Goal: Task Accomplishment & Management: Manage account settings

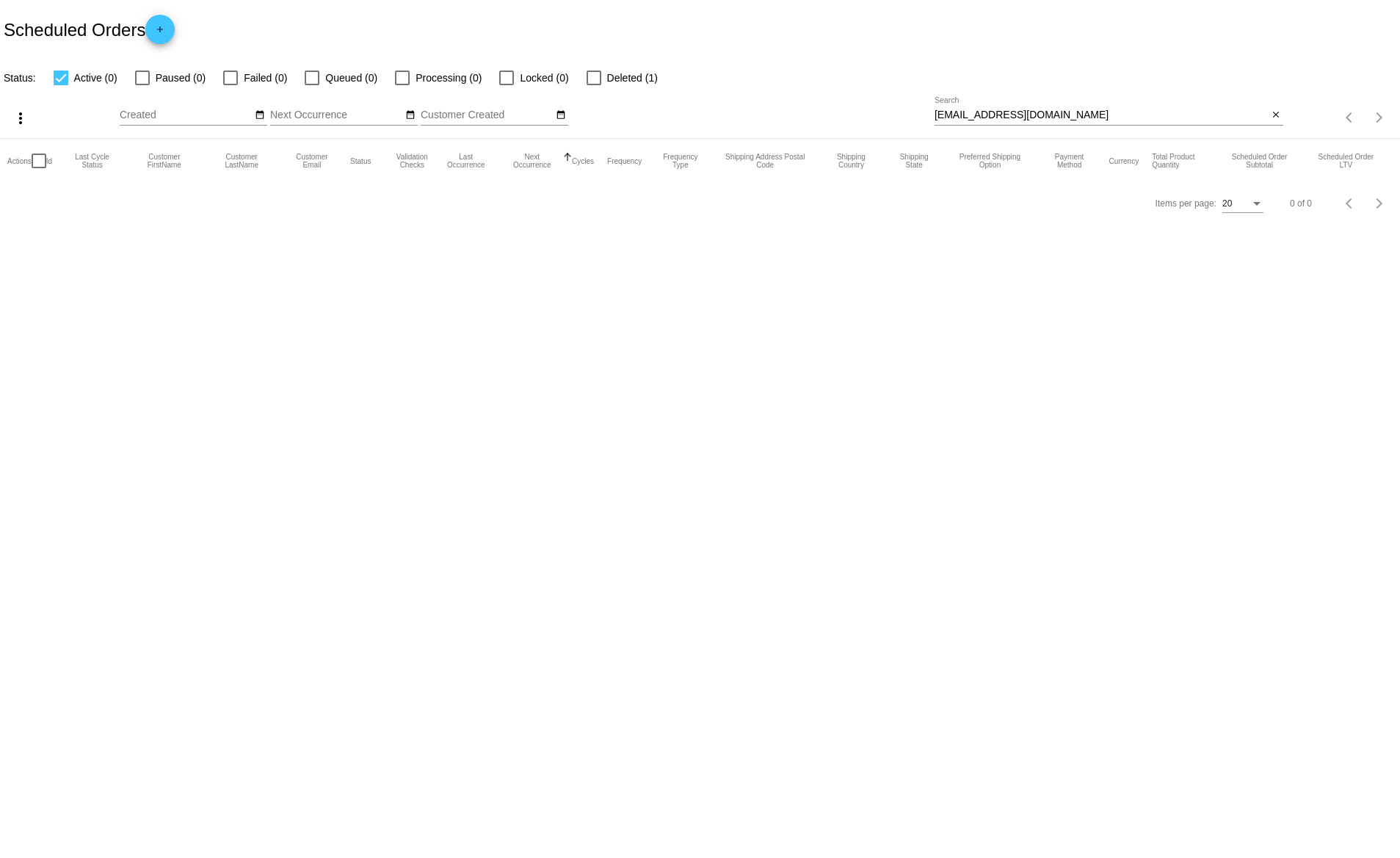
click at [961, 116] on input "mygirlsr2cute@gmail.com" at bounding box center [1101, 116] width 334 height 12
click at [947, 113] on input "arbmru" at bounding box center [1101, 116] width 334 height 12
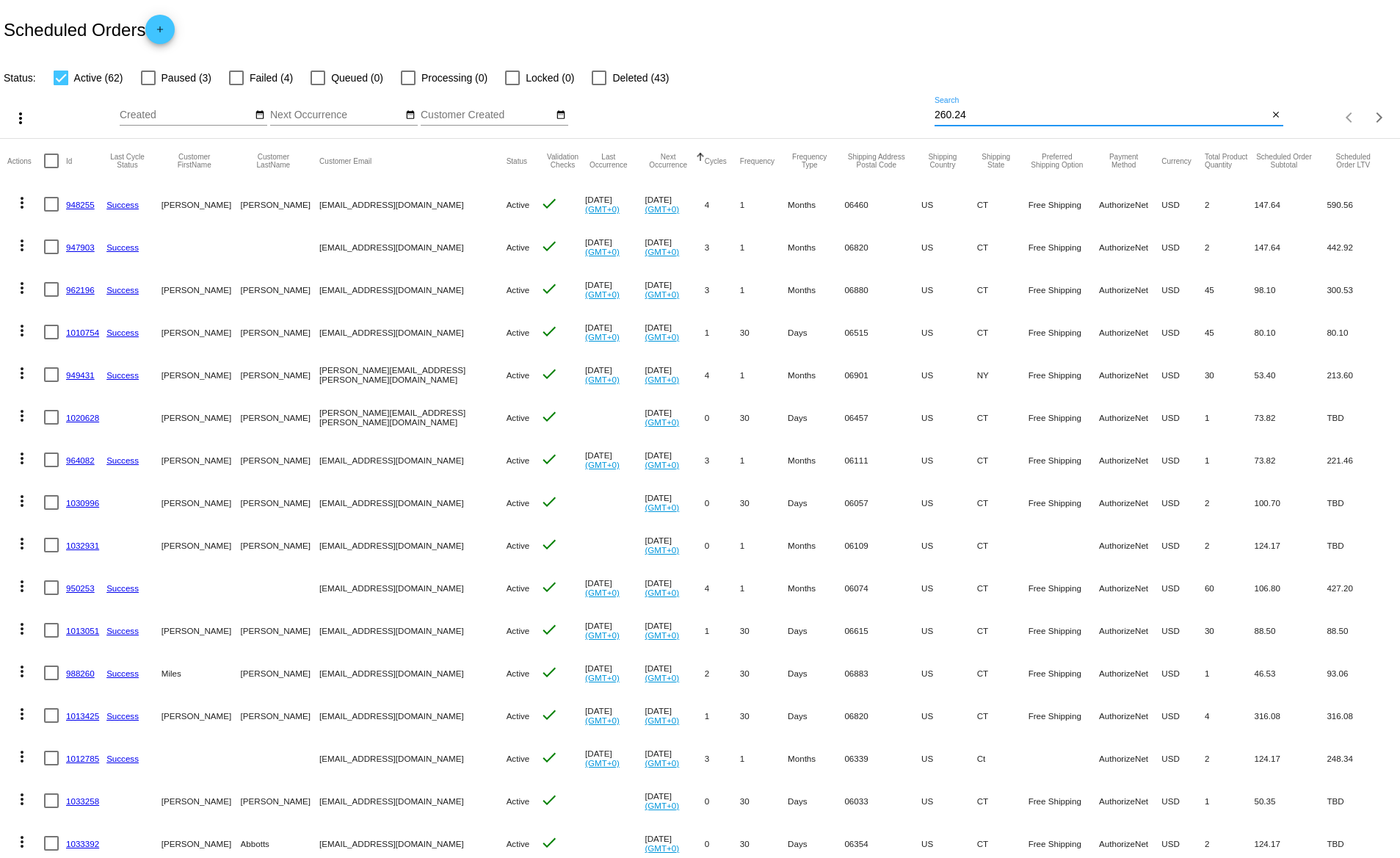
type input "260.24"
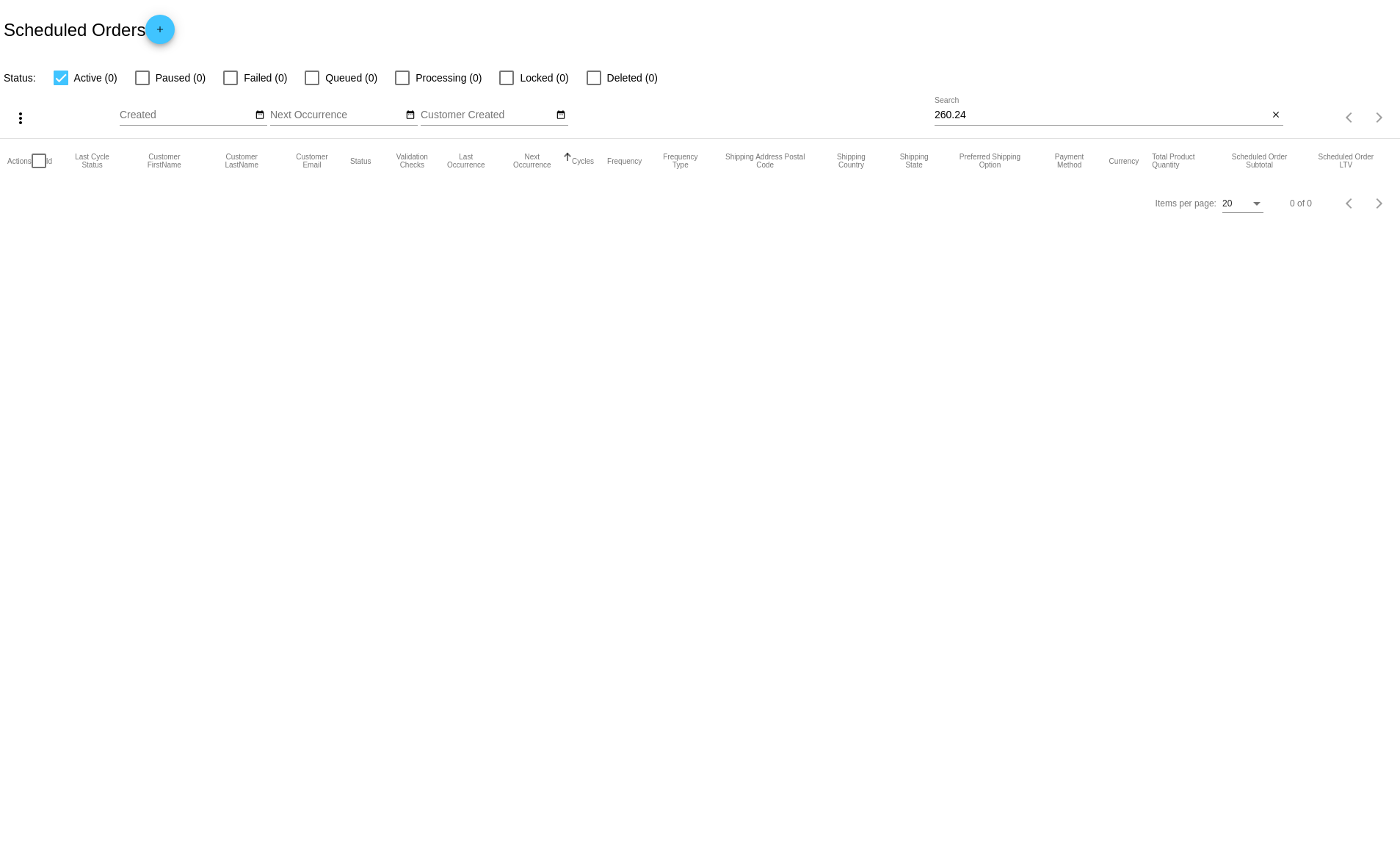
click at [1285, 116] on div "Items per page: 20 0 of 0" at bounding box center [1341, 117] width 116 height 41
click at [1277, 116] on mat-icon "close" at bounding box center [1276, 116] width 10 height 12
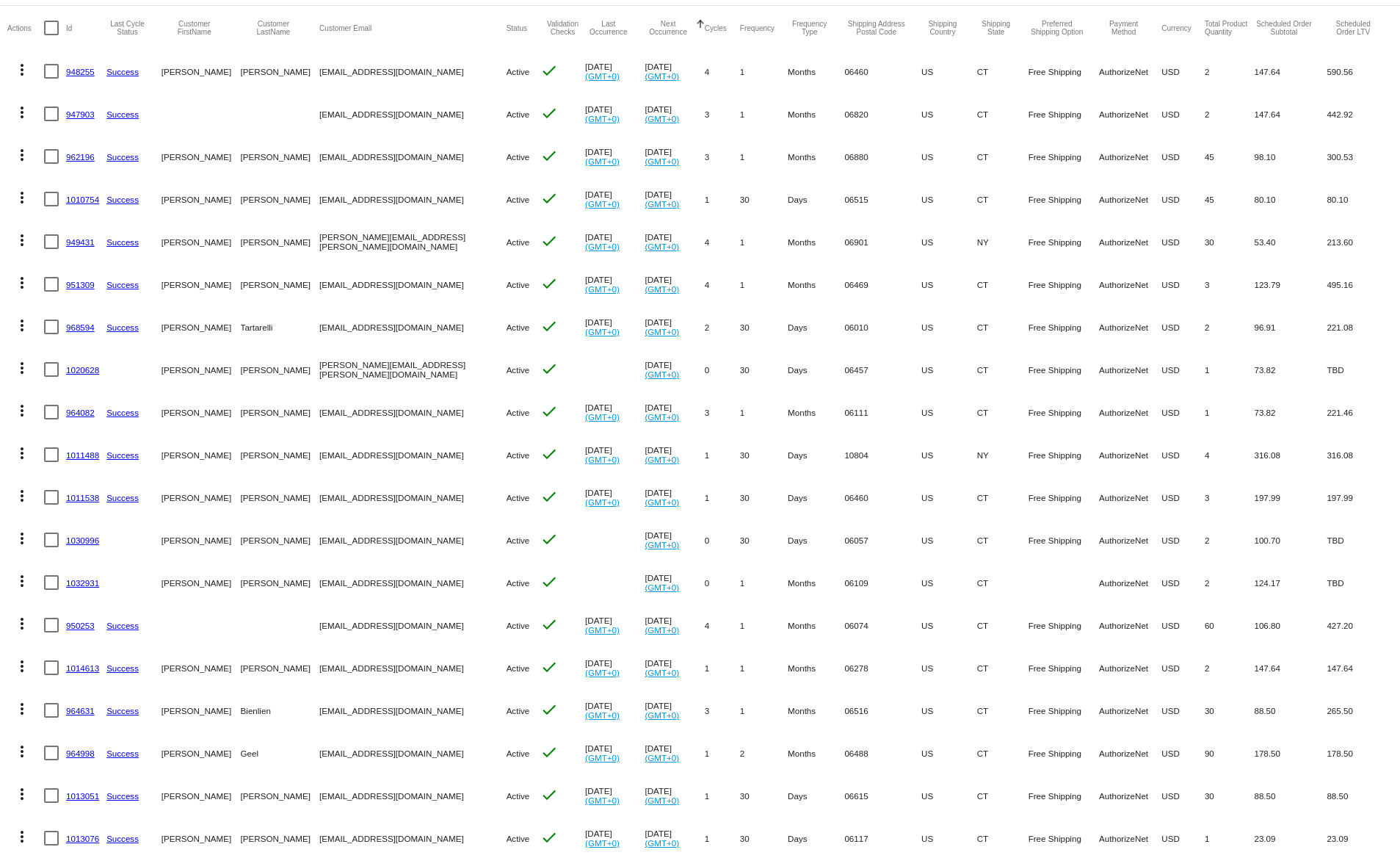
scroll to position [231, 0]
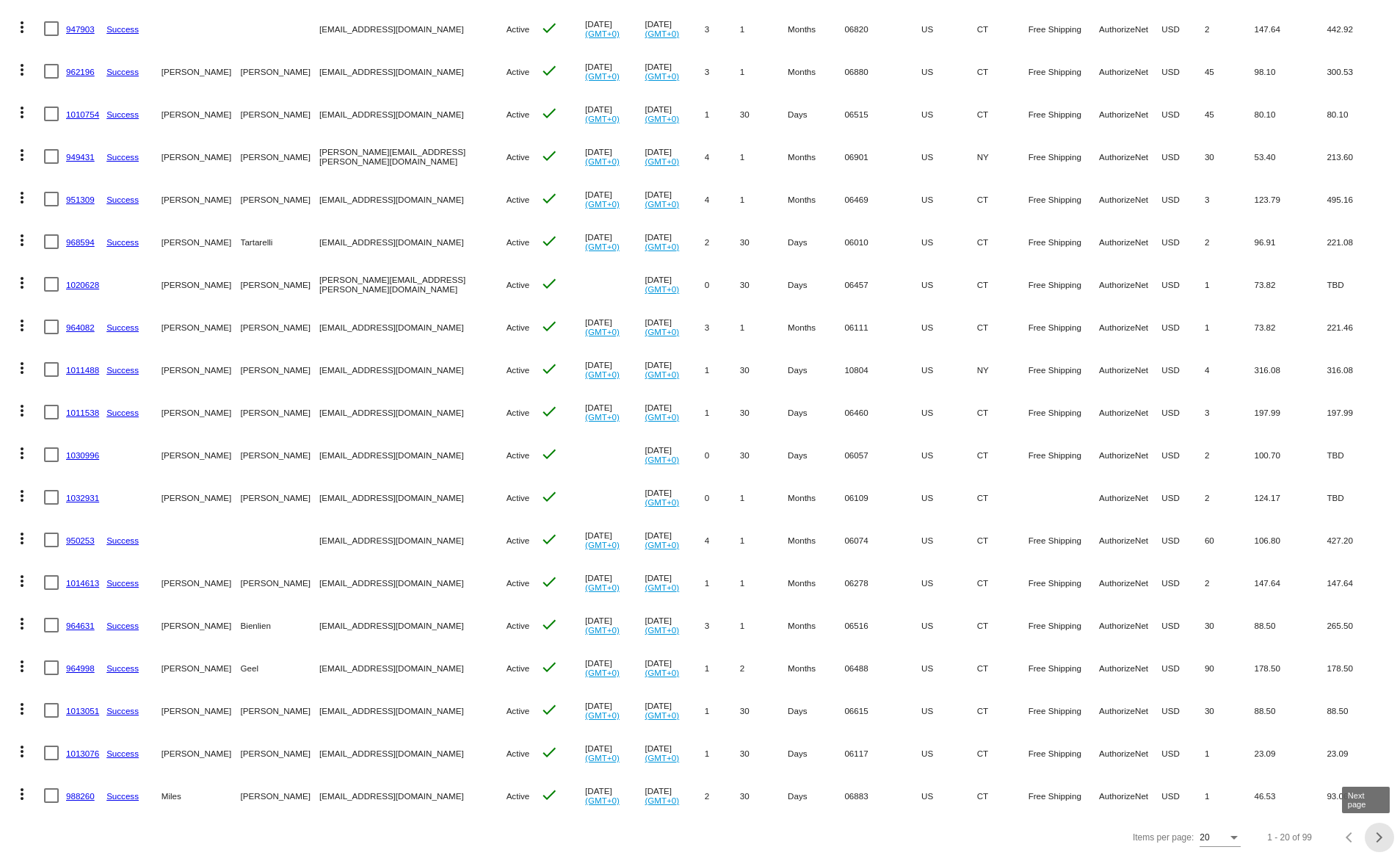
click at [1365, 840] on span "Next page" at bounding box center [1379, 837] width 29 height 8
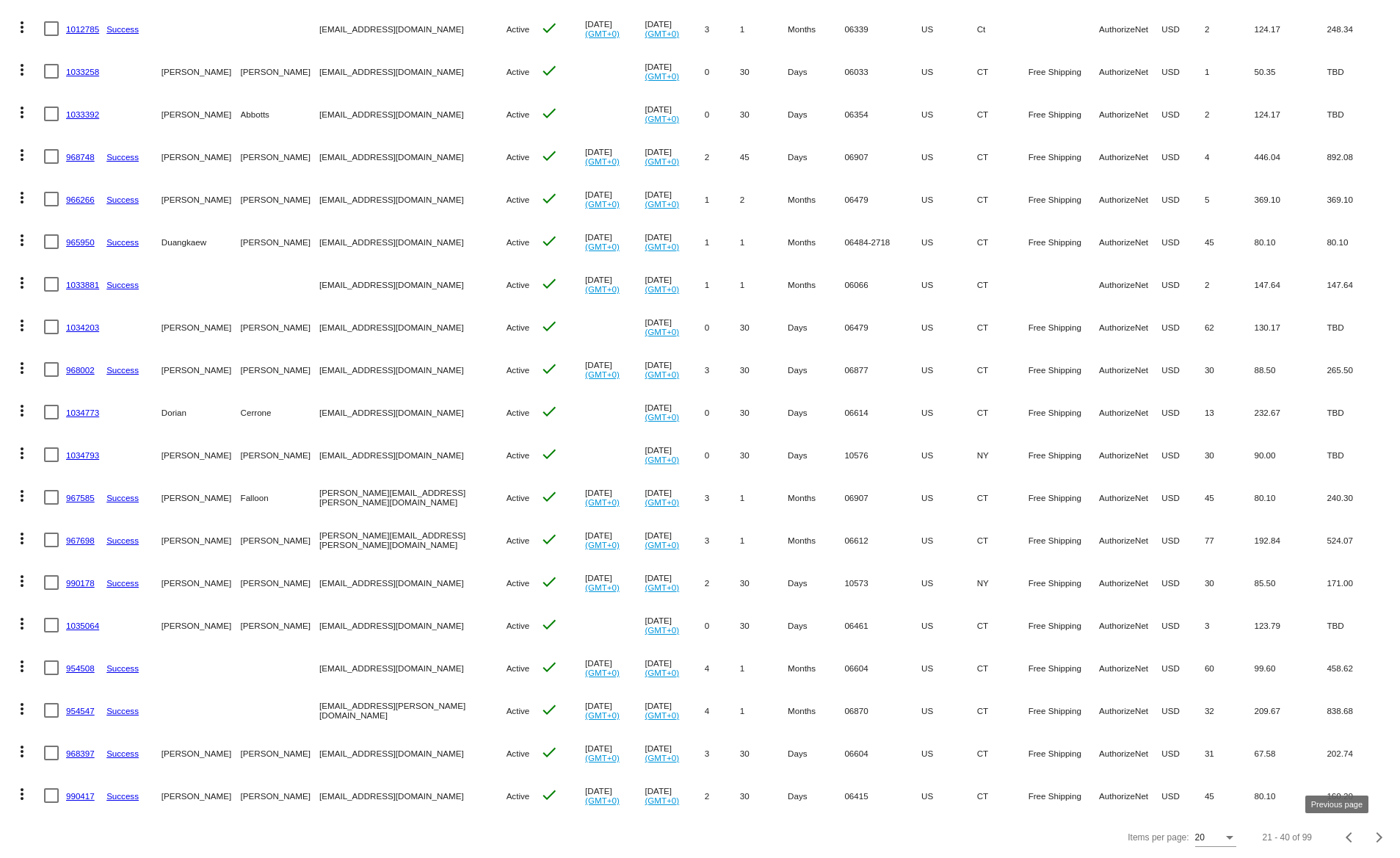
click at [1346, 841] on div "Previous page" at bounding box center [1351, 837] width 10 height 10
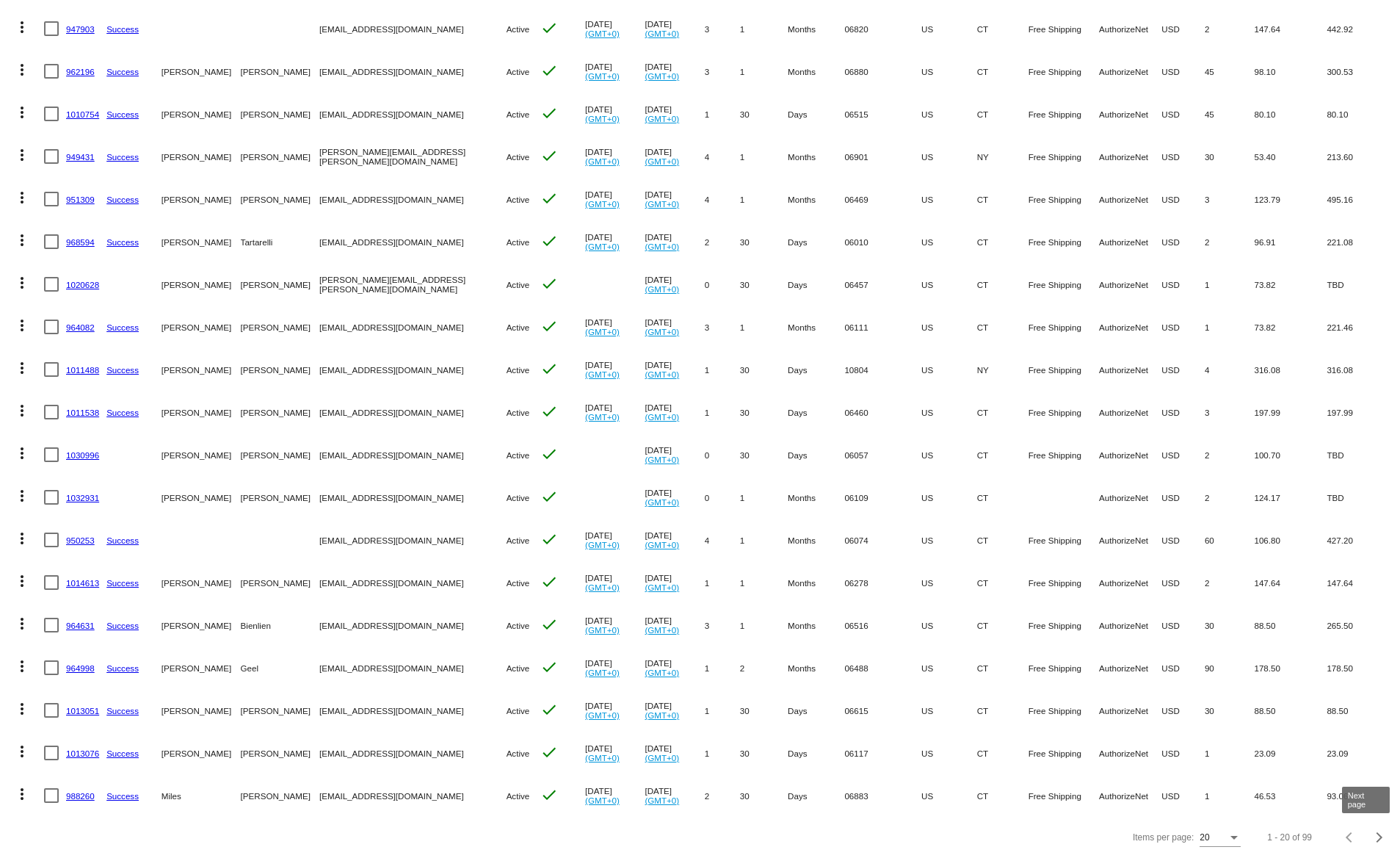
click at [1372, 841] on button "Next page" at bounding box center [1379, 837] width 29 height 29
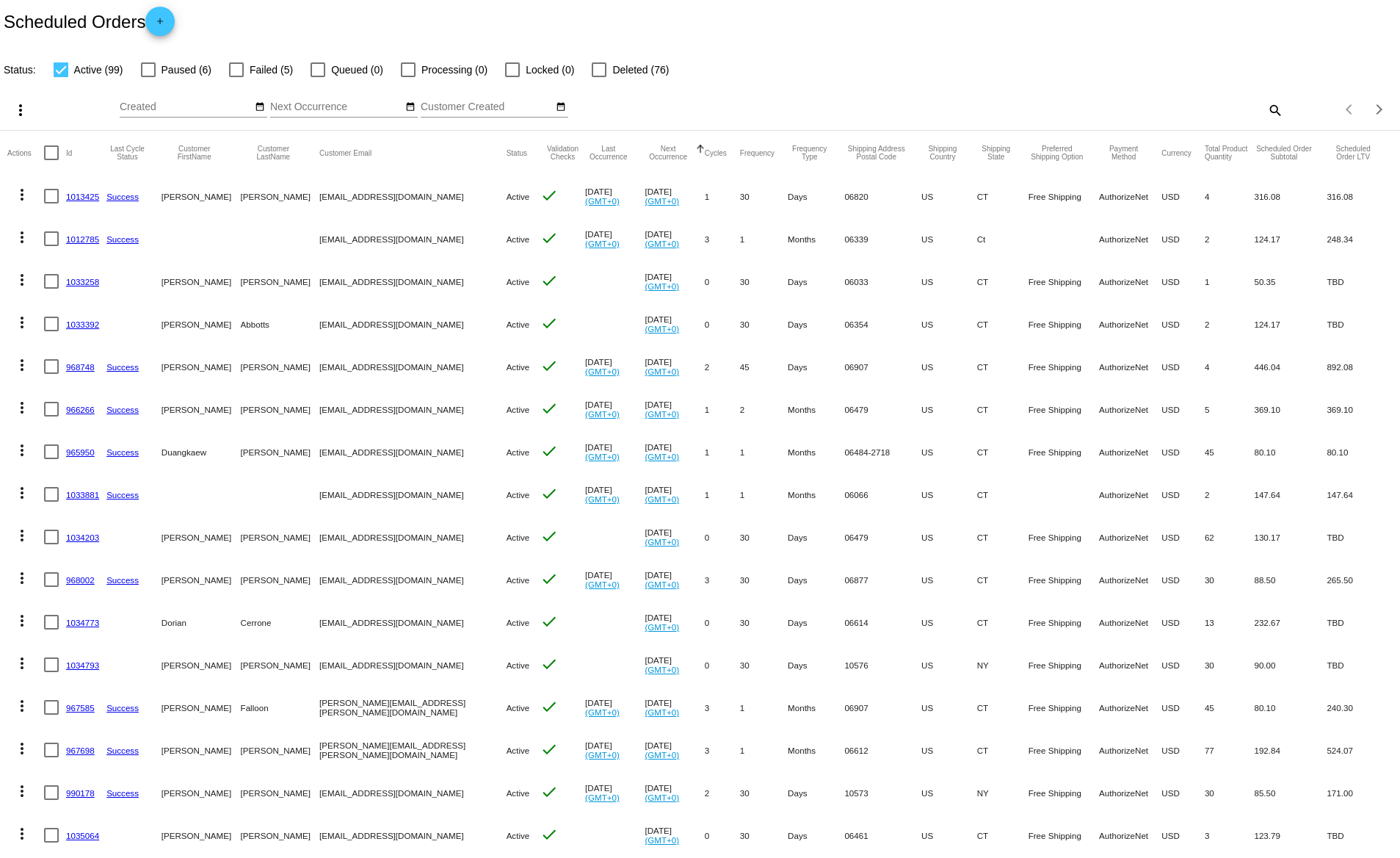
scroll to position [0, 0]
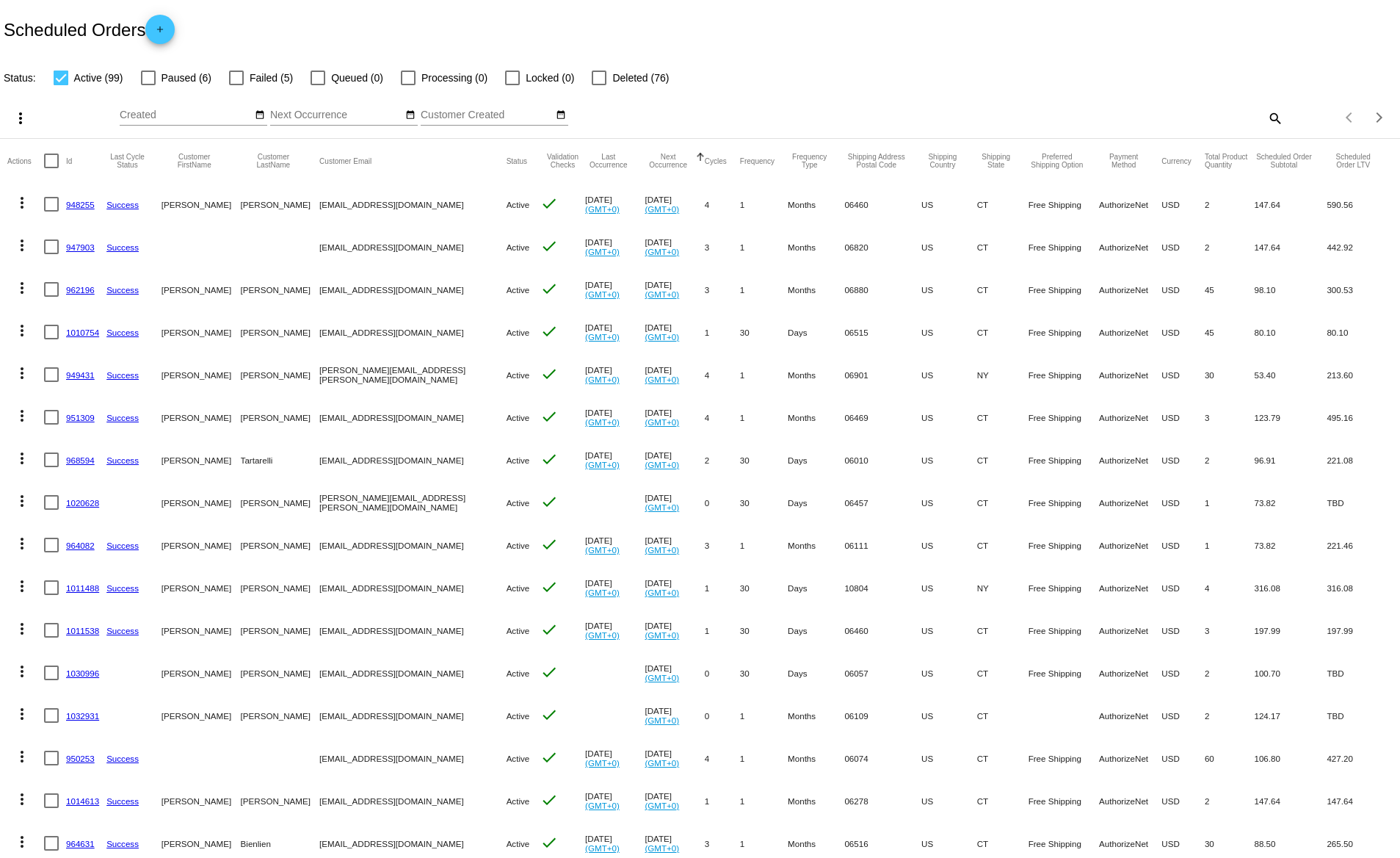
click at [1265, 114] on mat-icon "search" at bounding box center [1274, 117] width 18 height 23
click at [1260, 116] on input "Search" at bounding box center [1110, 116] width 350 height 12
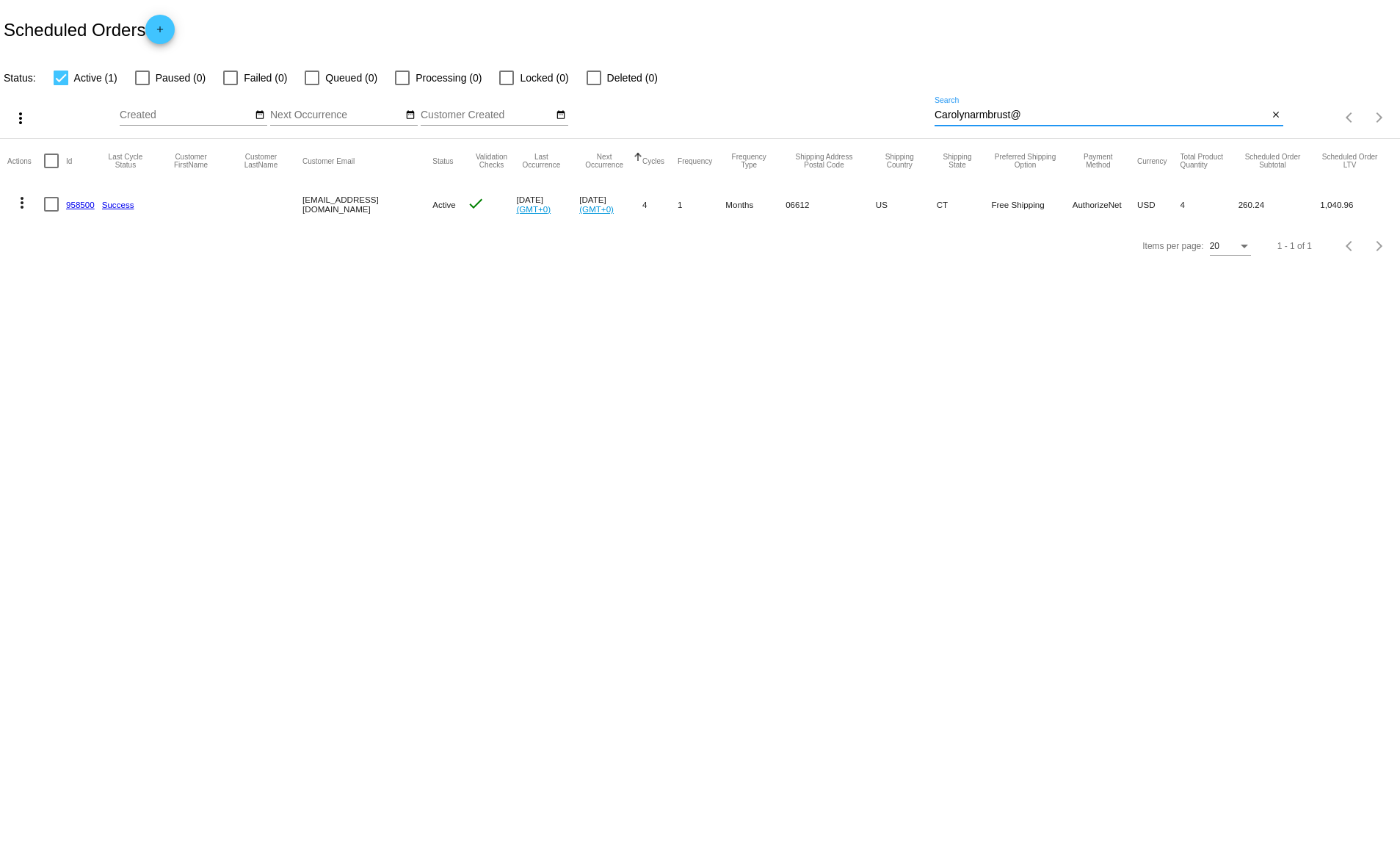
type input "Carolynarmbrust@"
click at [88, 204] on link "958500" at bounding box center [80, 204] width 28 height 9
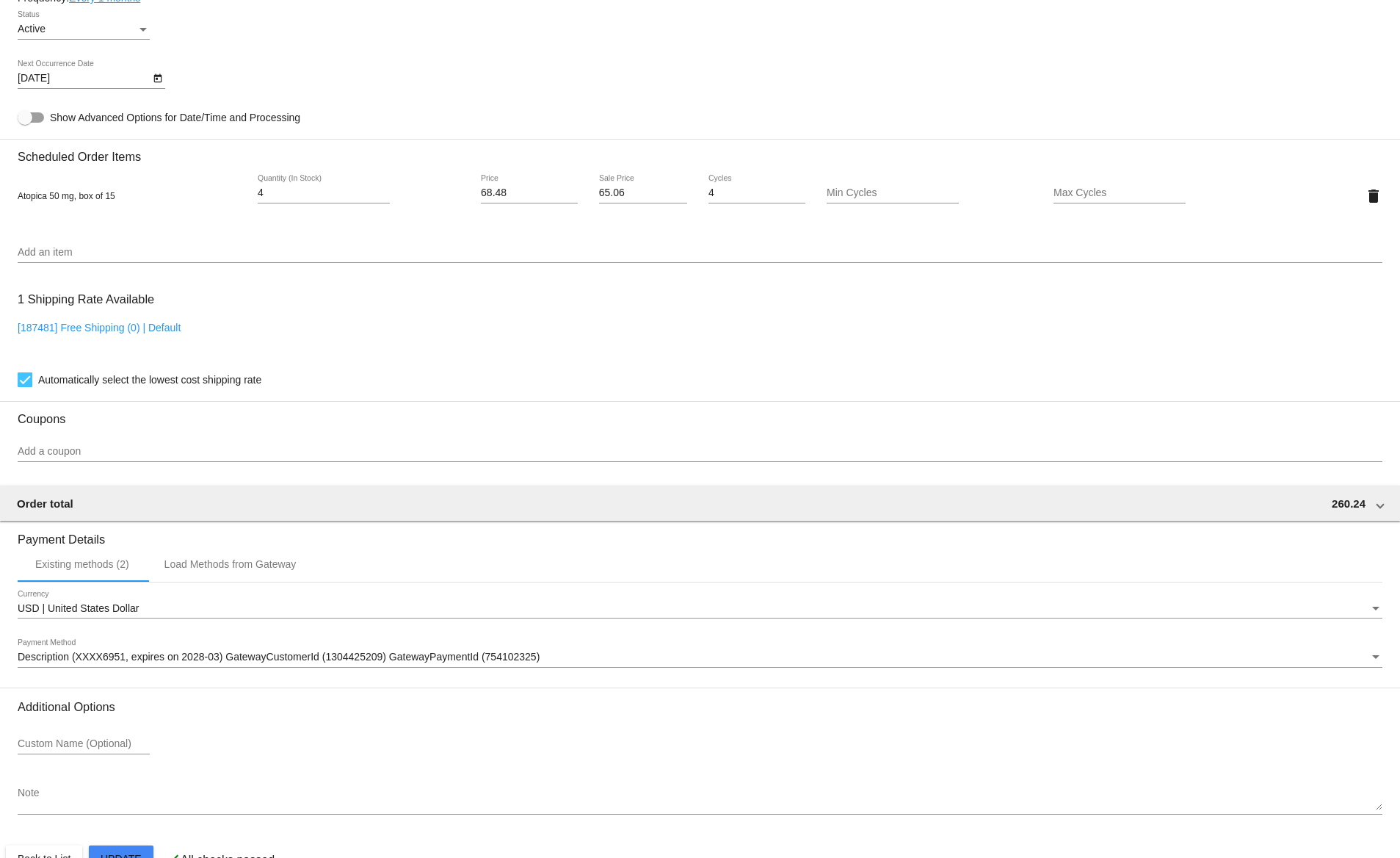
scroll to position [925, 0]
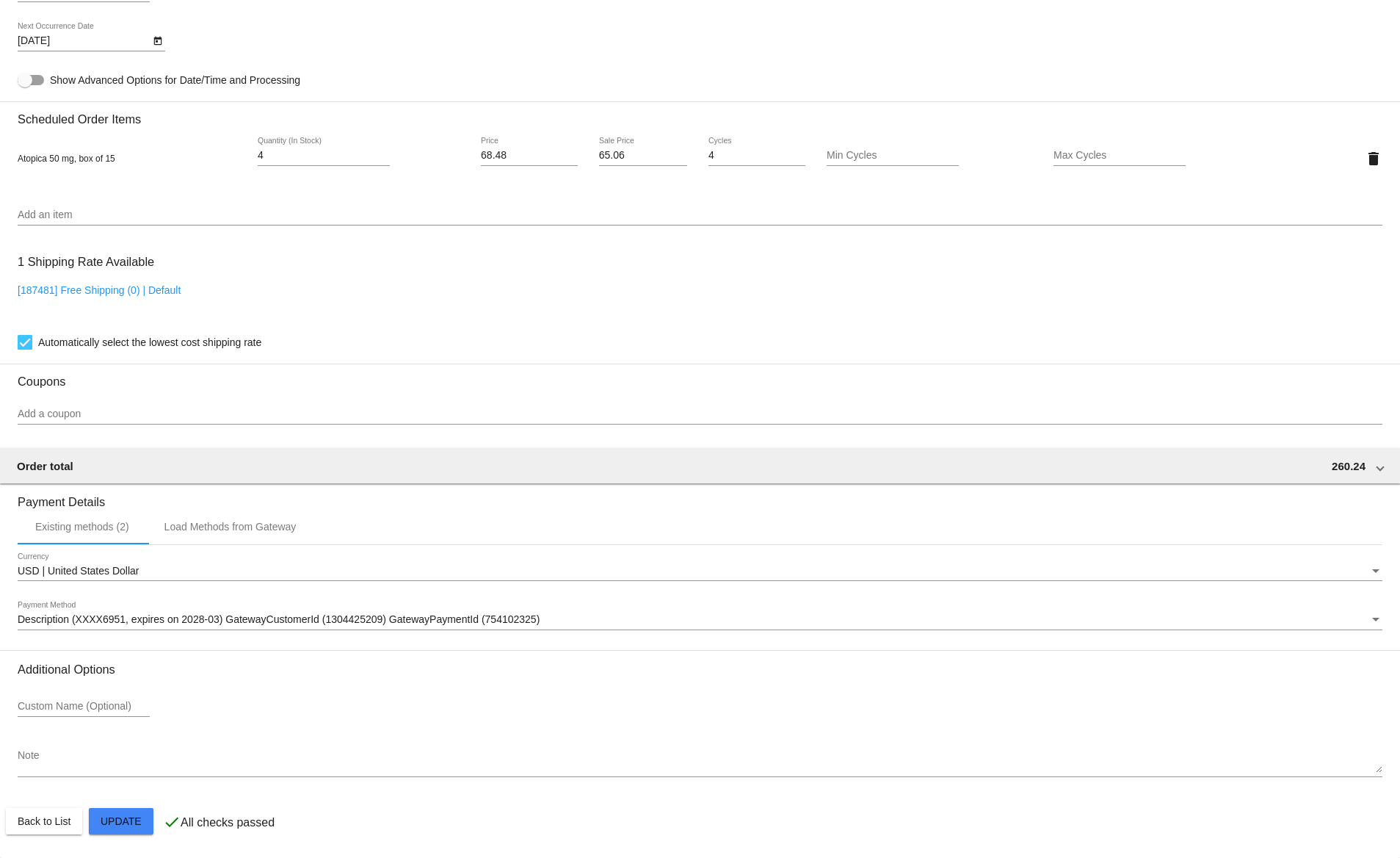
click at [217, 621] on span "Description (XXXX6951, expires on 2028-03) GatewayCustomerId (1304425209) Gatew…" at bounding box center [279, 619] width 522 height 12
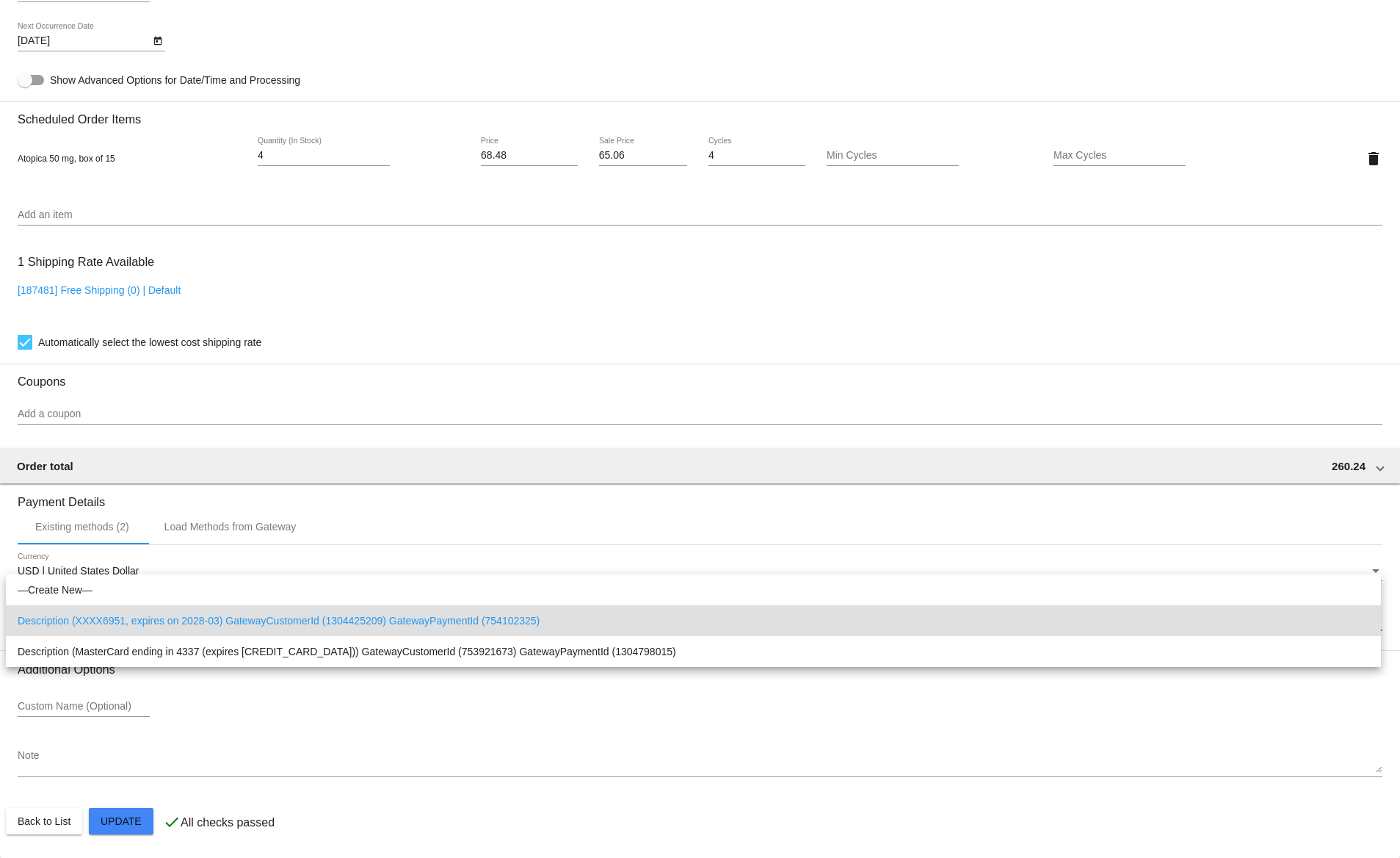
click at [430, 494] on div at bounding box center [700, 429] width 1400 height 858
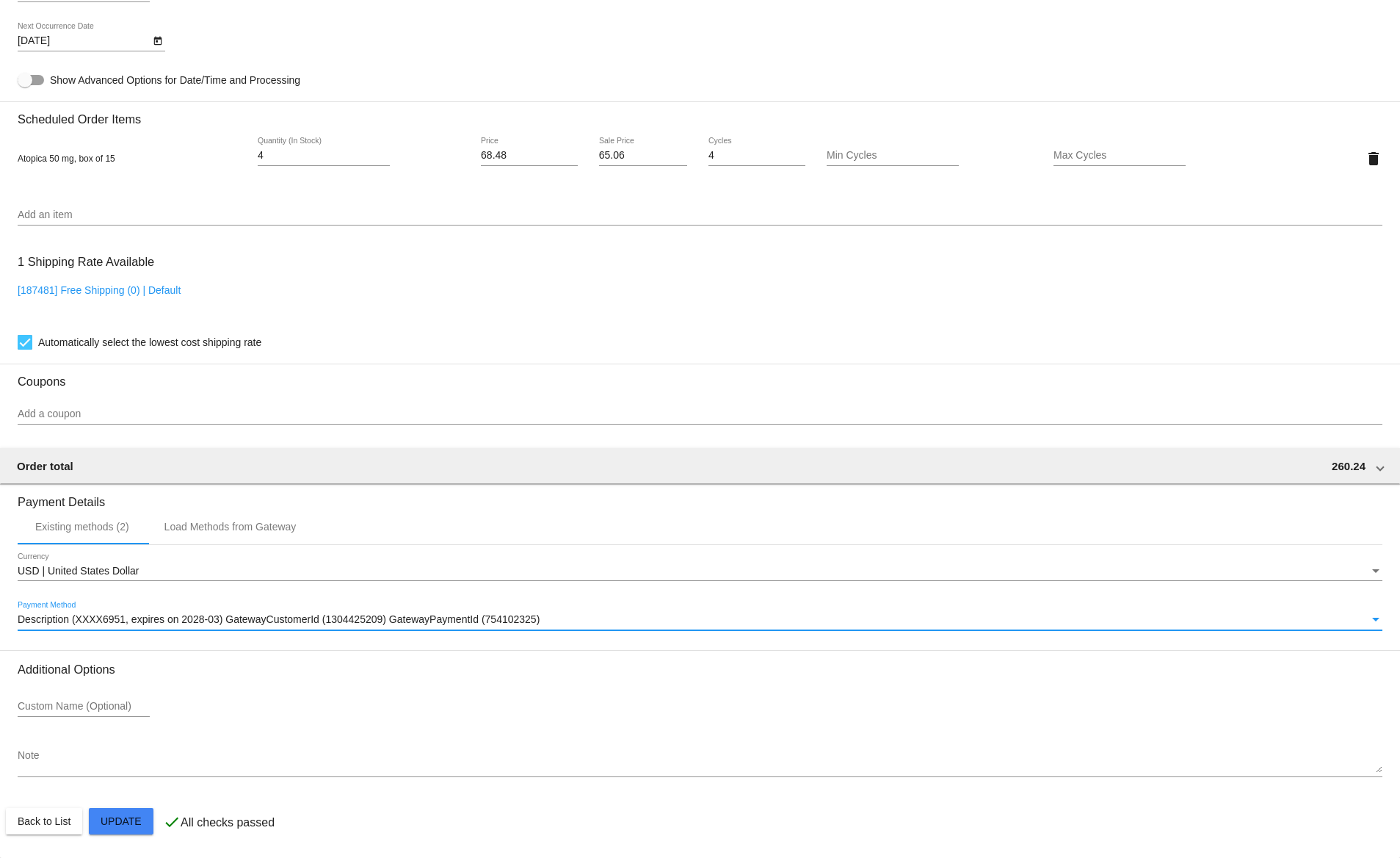
click at [151, 620] on span "Description (XXXX6951, expires on 2028-03) GatewayCustomerId (1304425209) Gatew…" at bounding box center [279, 619] width 522 height 12
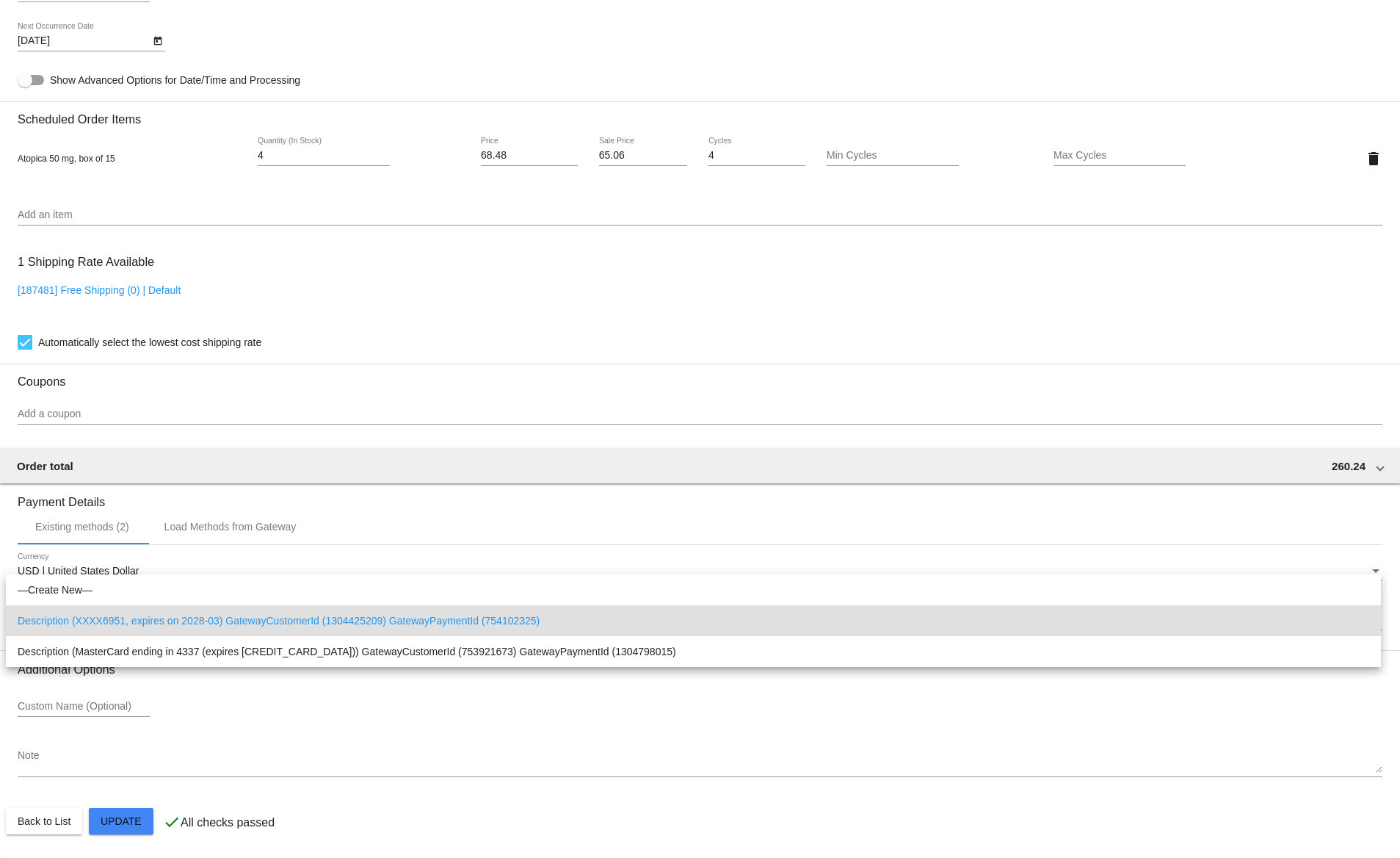
click at [350, 483] on div at bounding box center [700, 429] width 1400 height 858
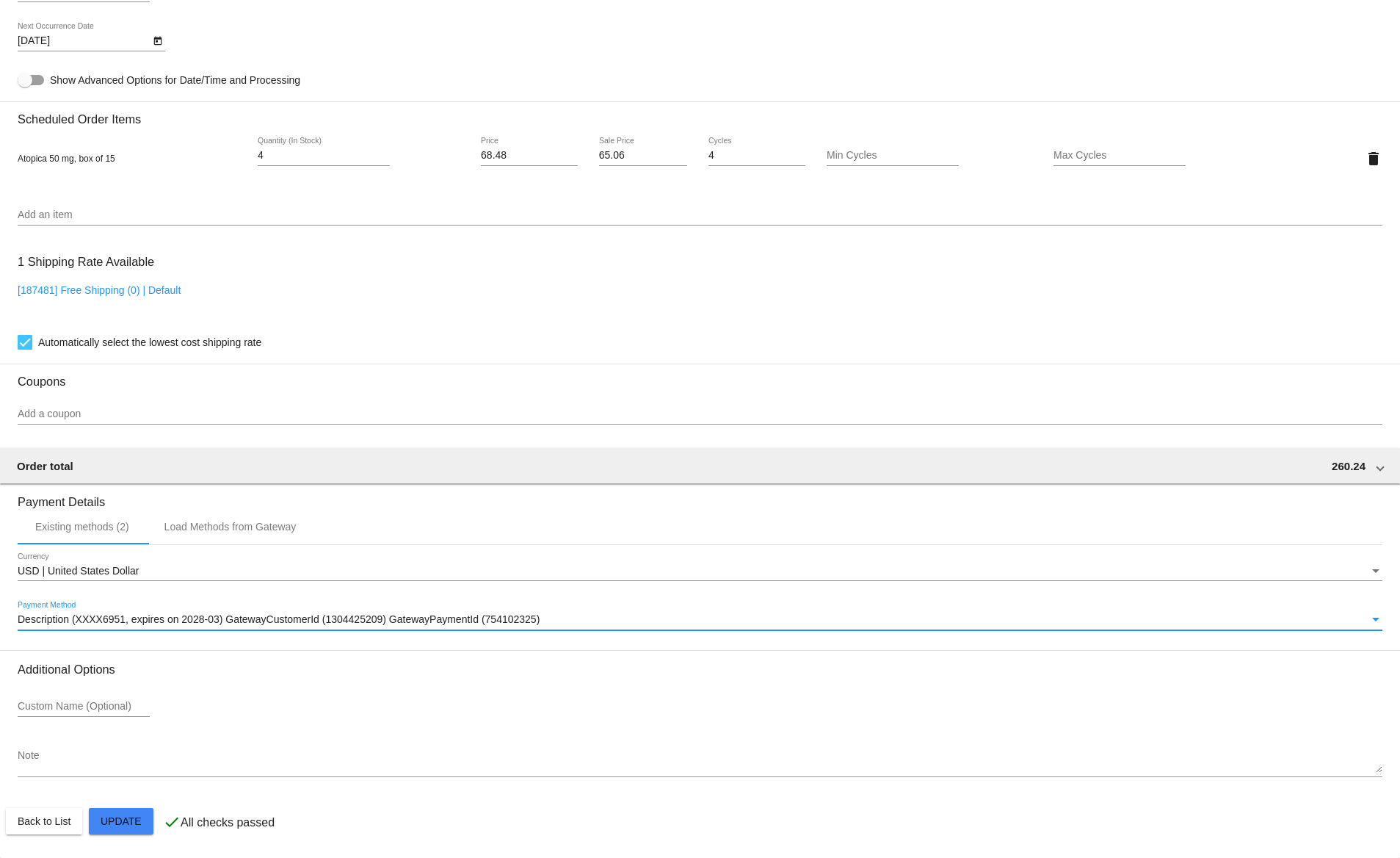
click at [332, 622] on span "Description (XXXX6951, expires on 2028-03) GatewayCustomerId (1304425209) Gatew…" at bounding box center [279, 619] width 522 height 12
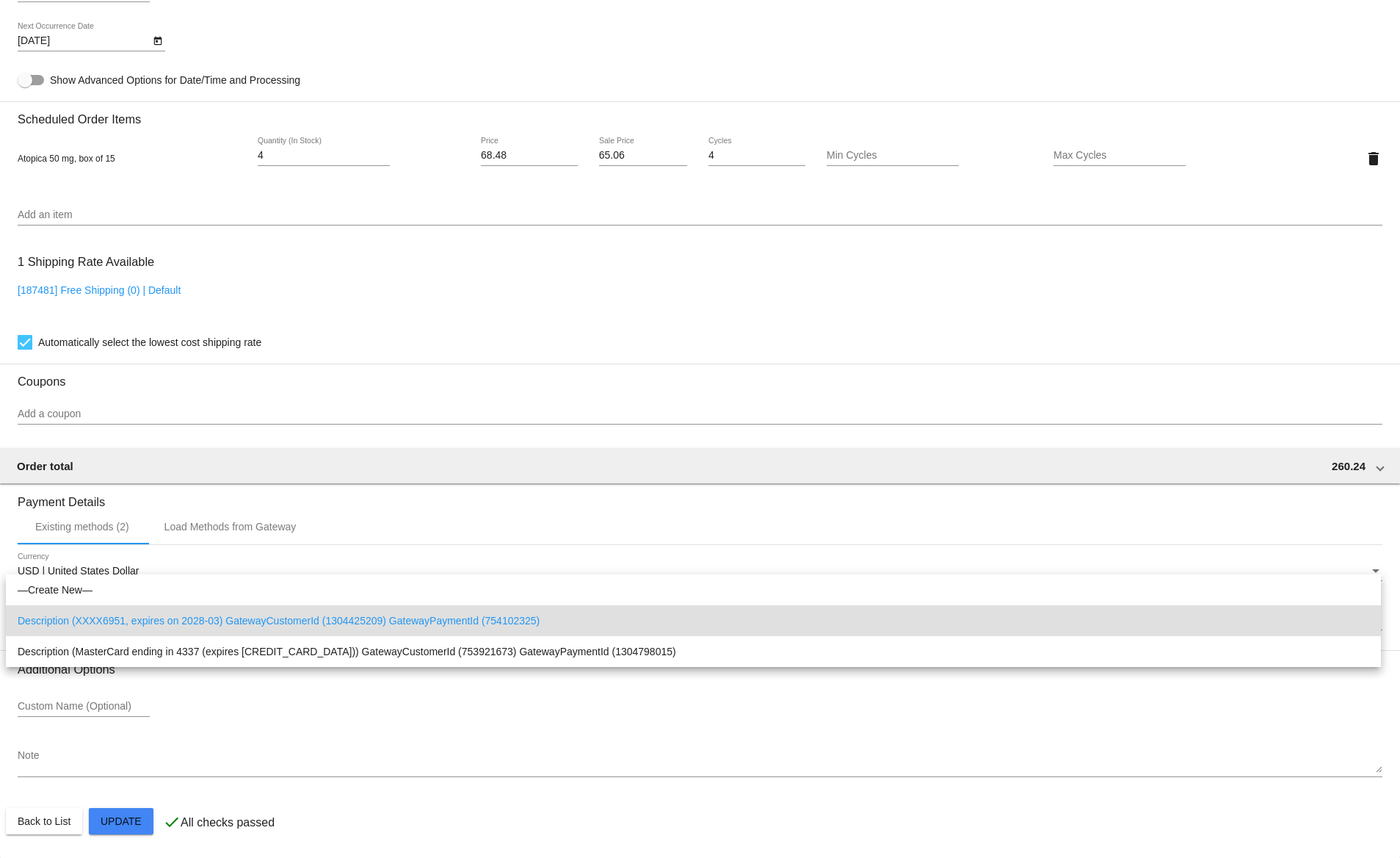
click at [413, 494] on div at bounding box center [700, 429] width 1400 height 858
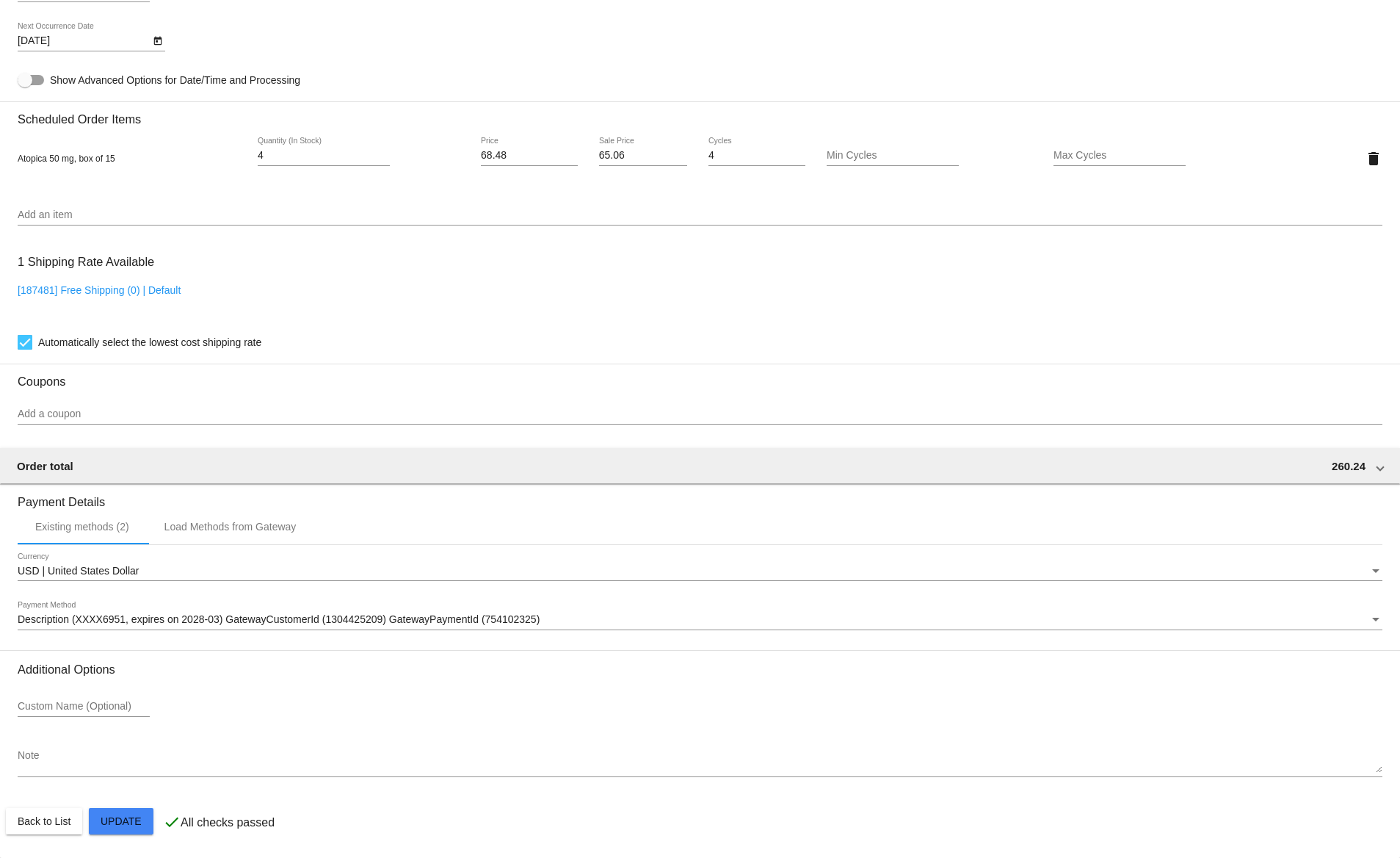
scroll to position [0, 0]
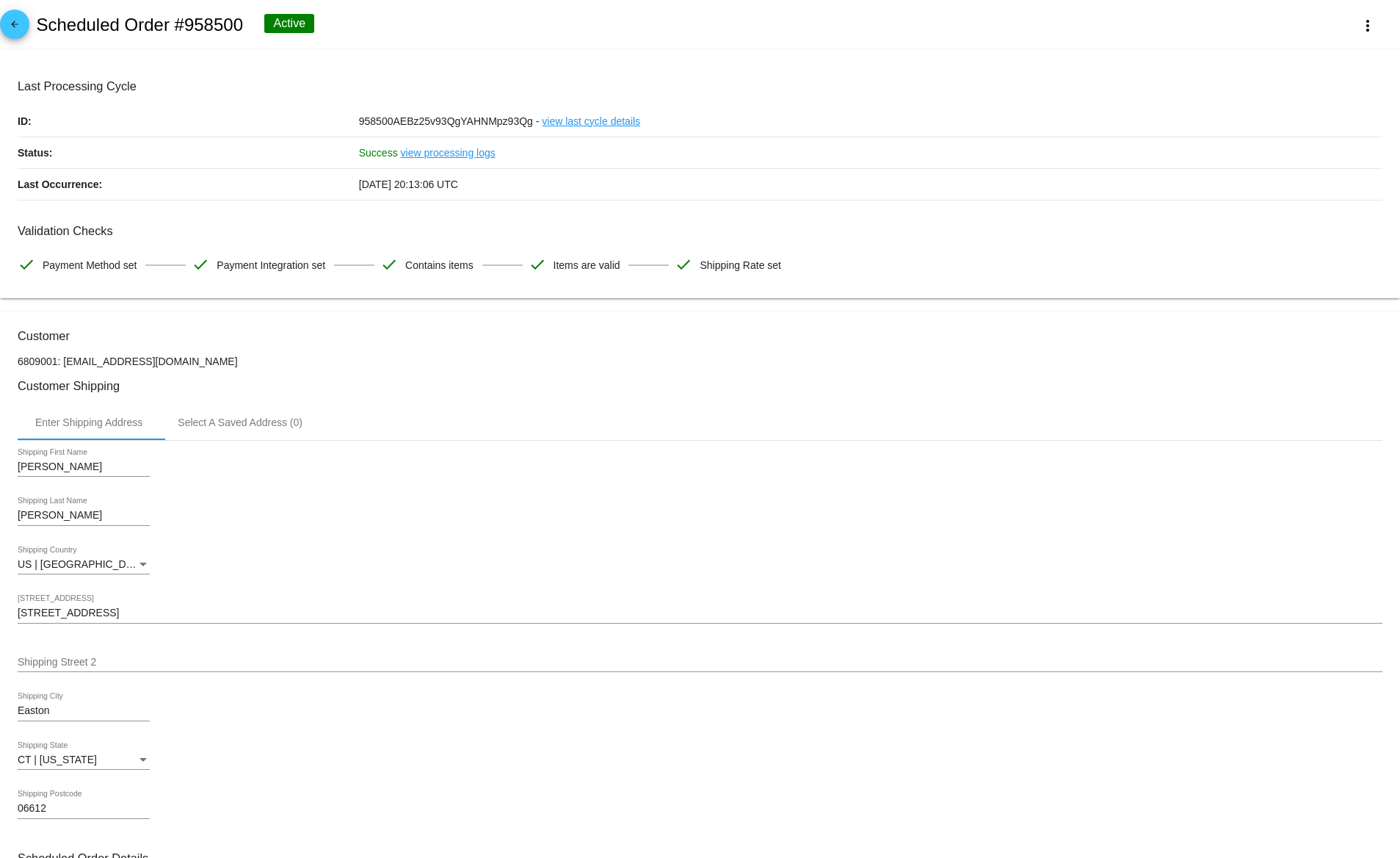
click at [440, 157] on link "view processing logs" at bounding box center [448, 152] width 95 height 31
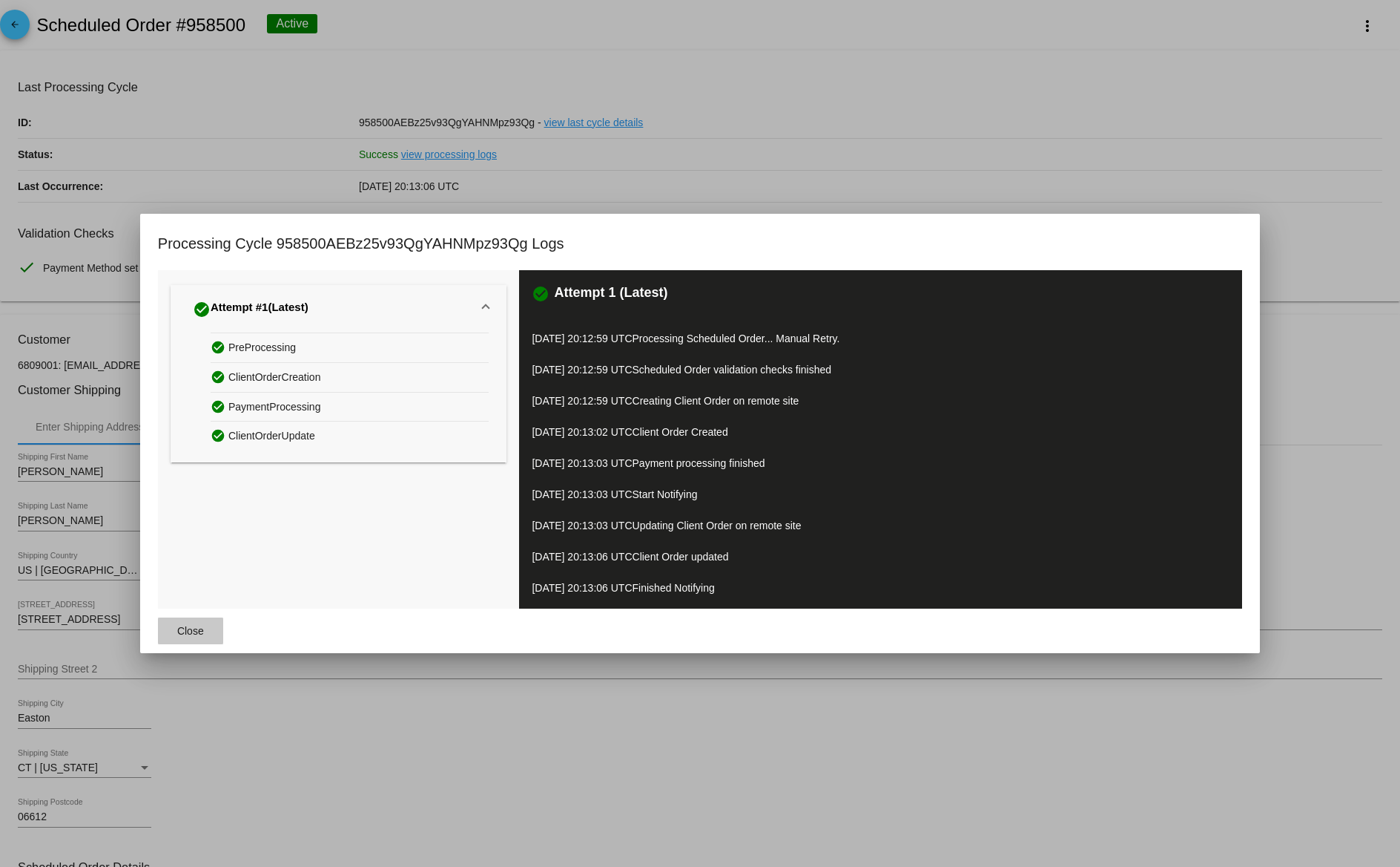
click at [187, 634] on span "Close" at bounding box center [191, 631] width 27 height 12
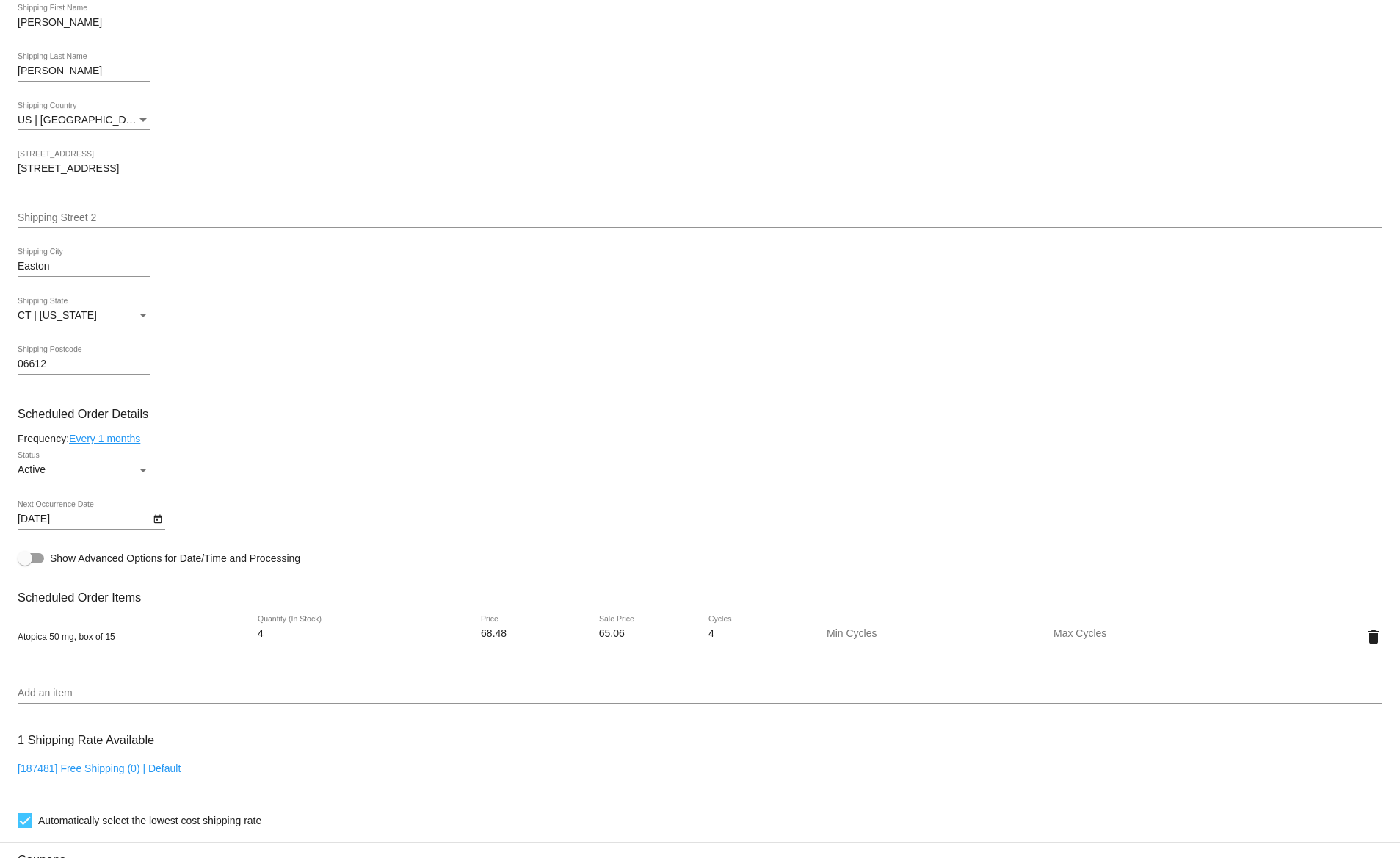
scroll to position [925, 0]
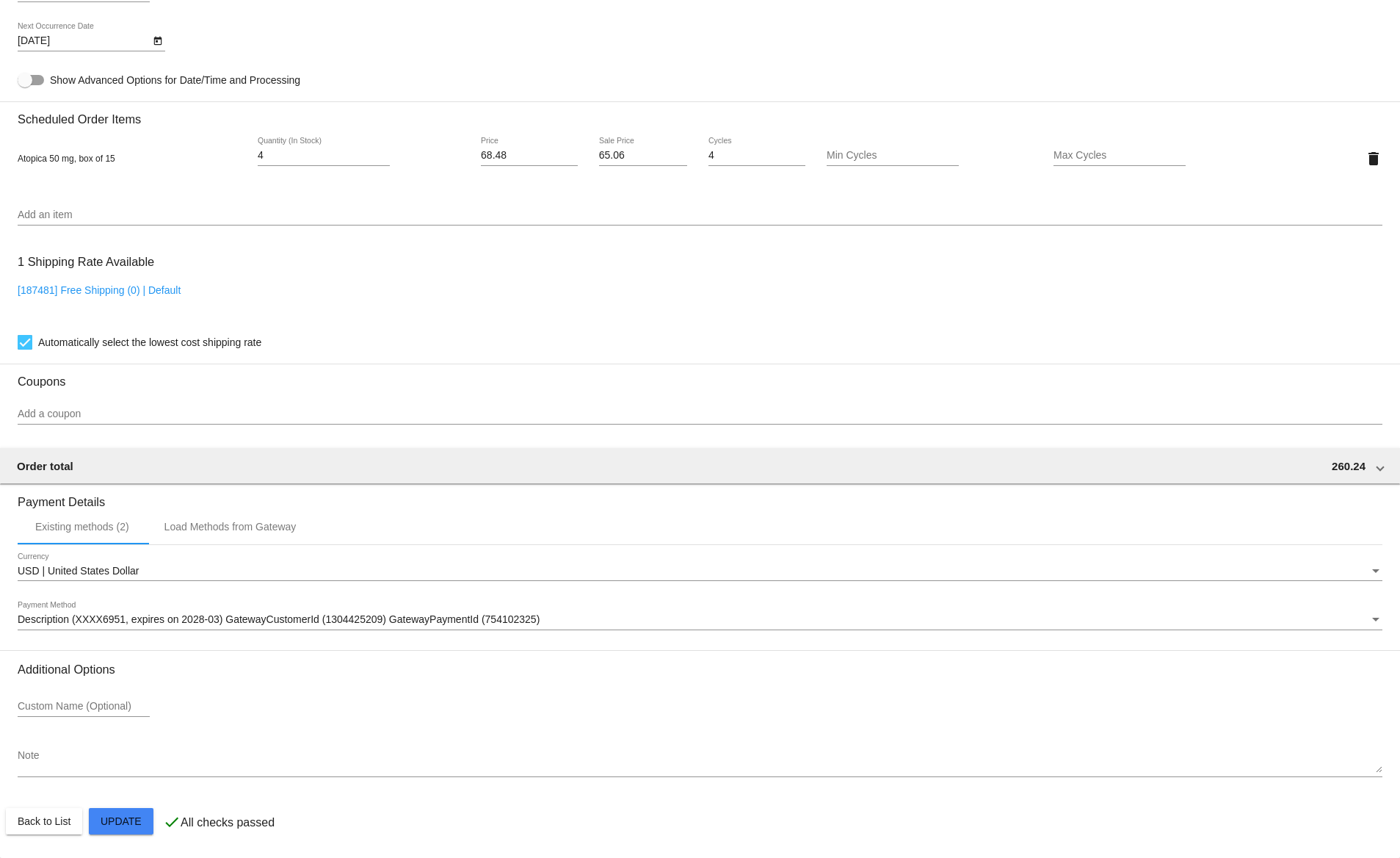
click at [182, 618] on span "Description (XXXX6951, expires on 2028-03) GatewayCustomerId (1304425209) Gatew…" at bounding box center [279, 619] width 522 height 12
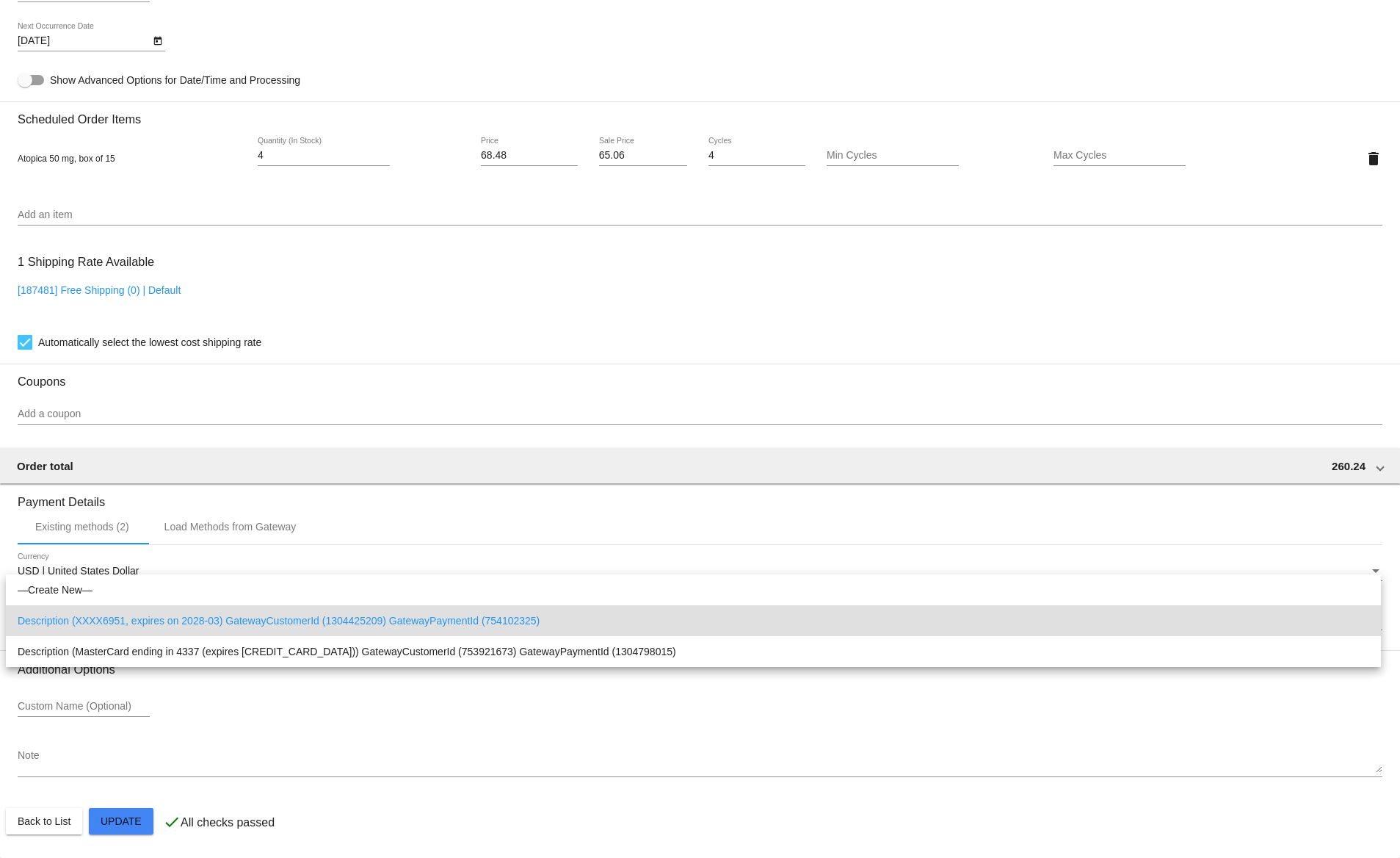
click at [230, 566] on div at bounding box center [700, 429] width 1400 height 858
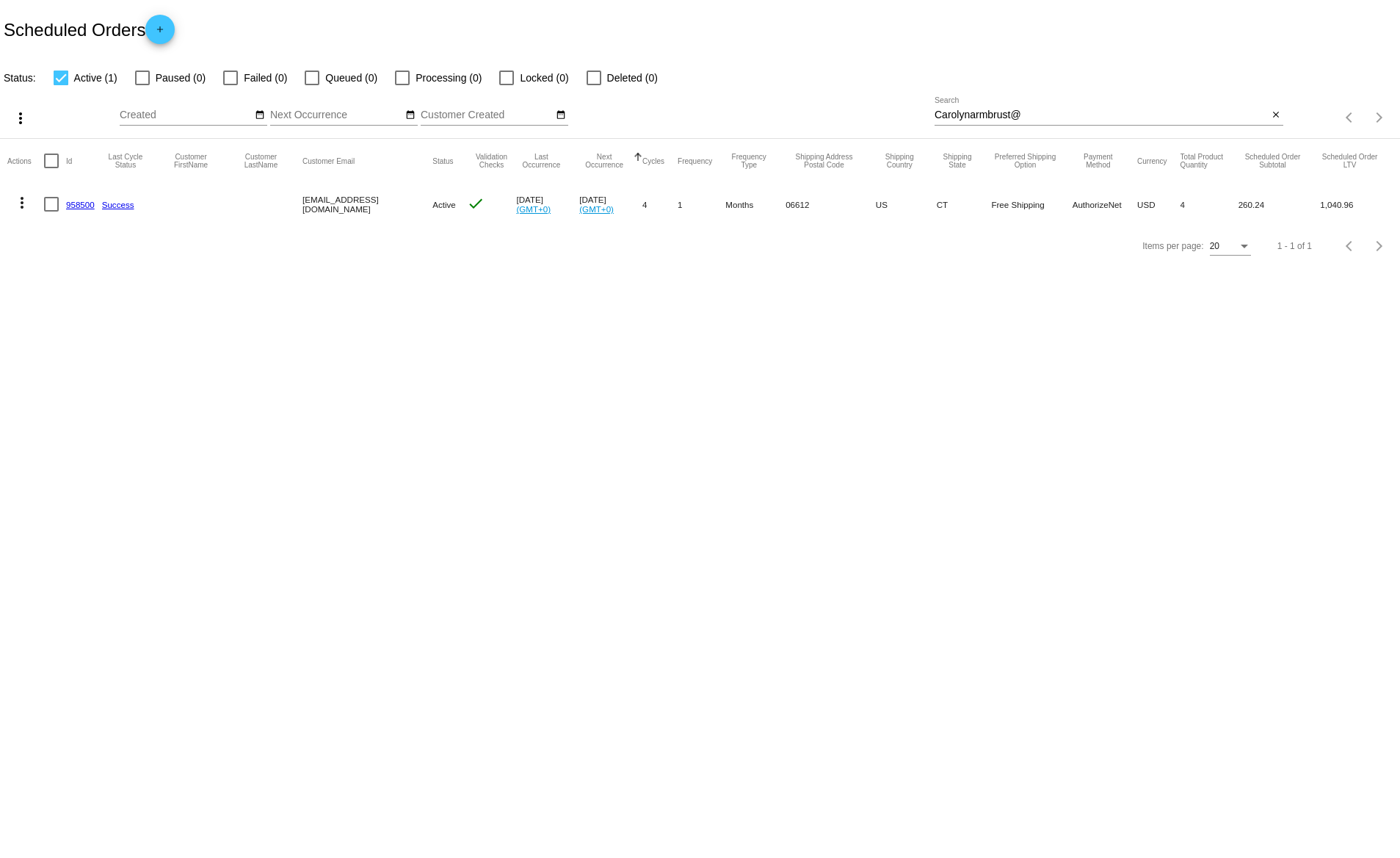
click at [983, 121] on div "Carolynarmbrust@ Search" at bounding box center [1101, 111] width 334 height 28
click at [985, 114] on input "Carolynarmbrust@" at bounding box center [1101, 116] width 334 height 12
click at [85, 205] on link "958500" at bounding box center [80, 204] width 28 height 9
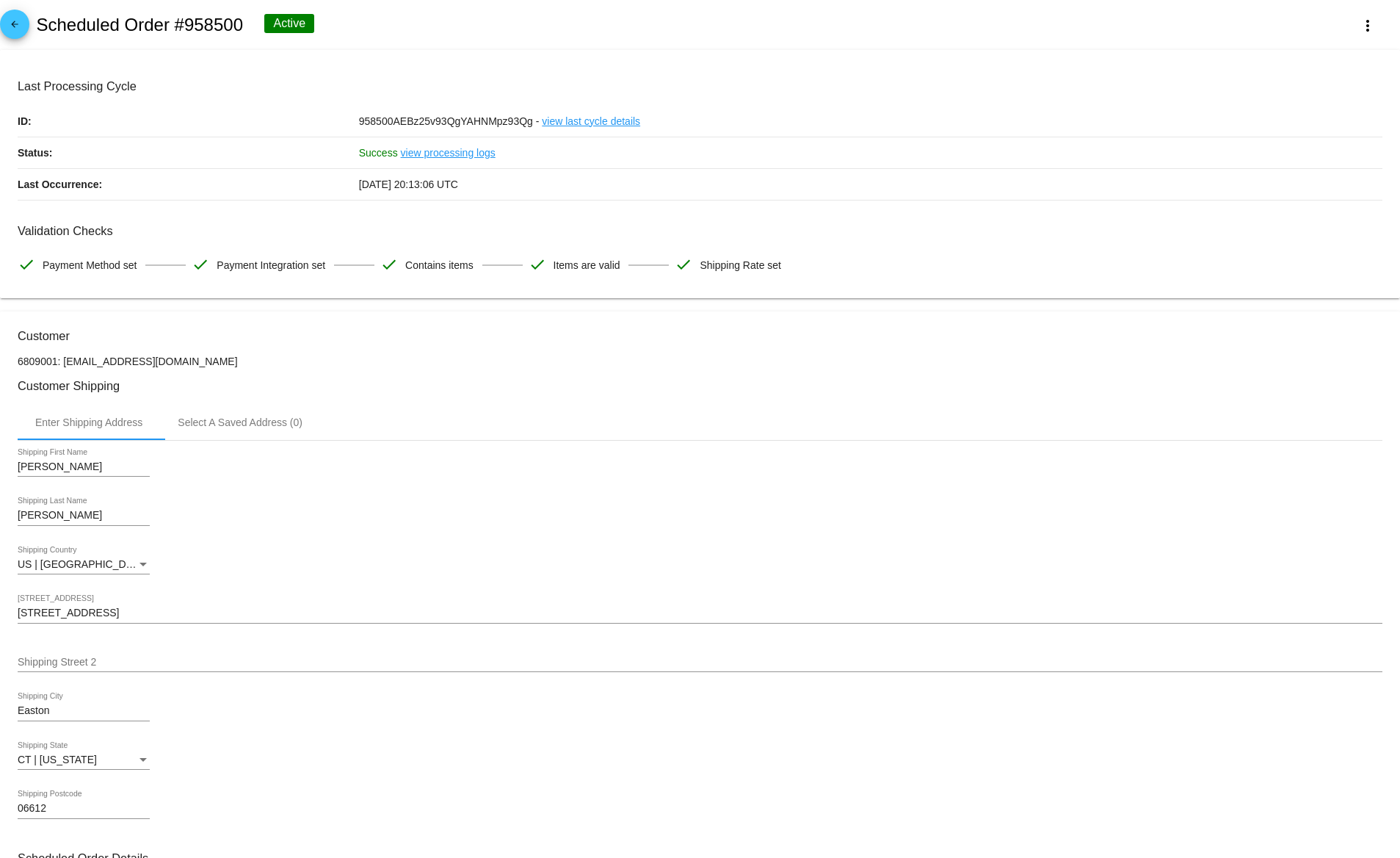
click at [624, 124] on link "view last cycle details" at bounding box center [591, 121] width 99 height 31
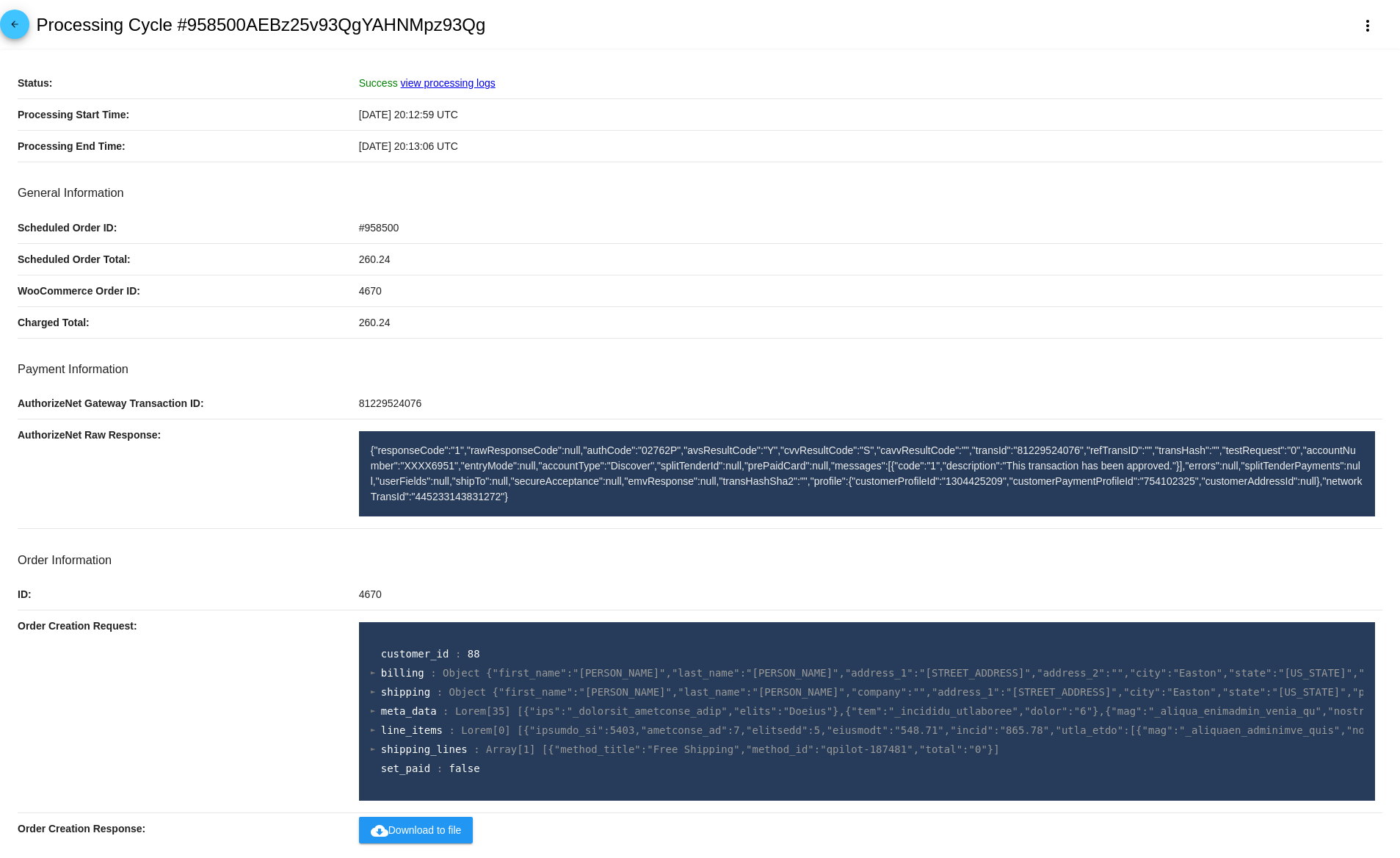
drag, startPoint x: 1170, startPoint y: 475, endPoint x: 1130, endPoint y: 485, distance: 41.2
click at [1131, 485] on p "{"responseCode":"1","rawResponseCode":null,"authCode":"02762P","avsResultCode":…" at bounding box center [867, 474] width 992 height 62
click at [1130, 485] on p "{"responseCode":"1","rawResponseCode":null,"authCode":"02762P","avsResultCode":…" at bounding box center [867, 474] width 992 height 62
click at [1039, 482] on p "{"responseCode":"1","rawResponseCode":null,"authCode":"02762P","avsResultCode":…" at bounding box center [867, 474] width 992 height 62
click at [1039, 483] on p "{"responseCode":"1","rawResponseCode":null,"authCode":"02762P","avsResultCode":…" at bounding box center [867, 474] width 992 height 62
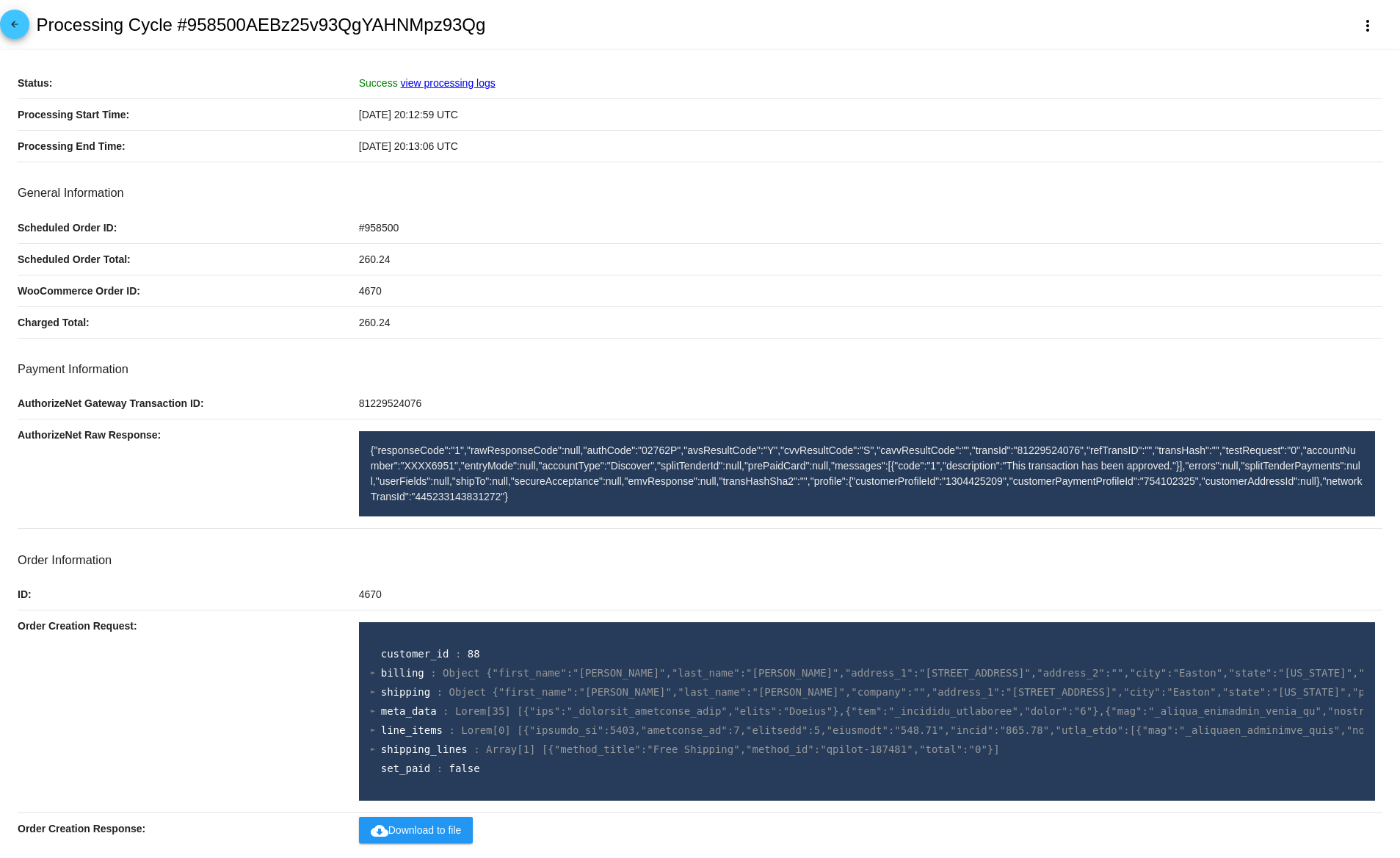
click at [1052, 490] on p "{"responseCode":"1","rawResponseCode":null,"authCode":"02762P","avsResultCode":…" at bounding box center [867, 474] width 992 height 62
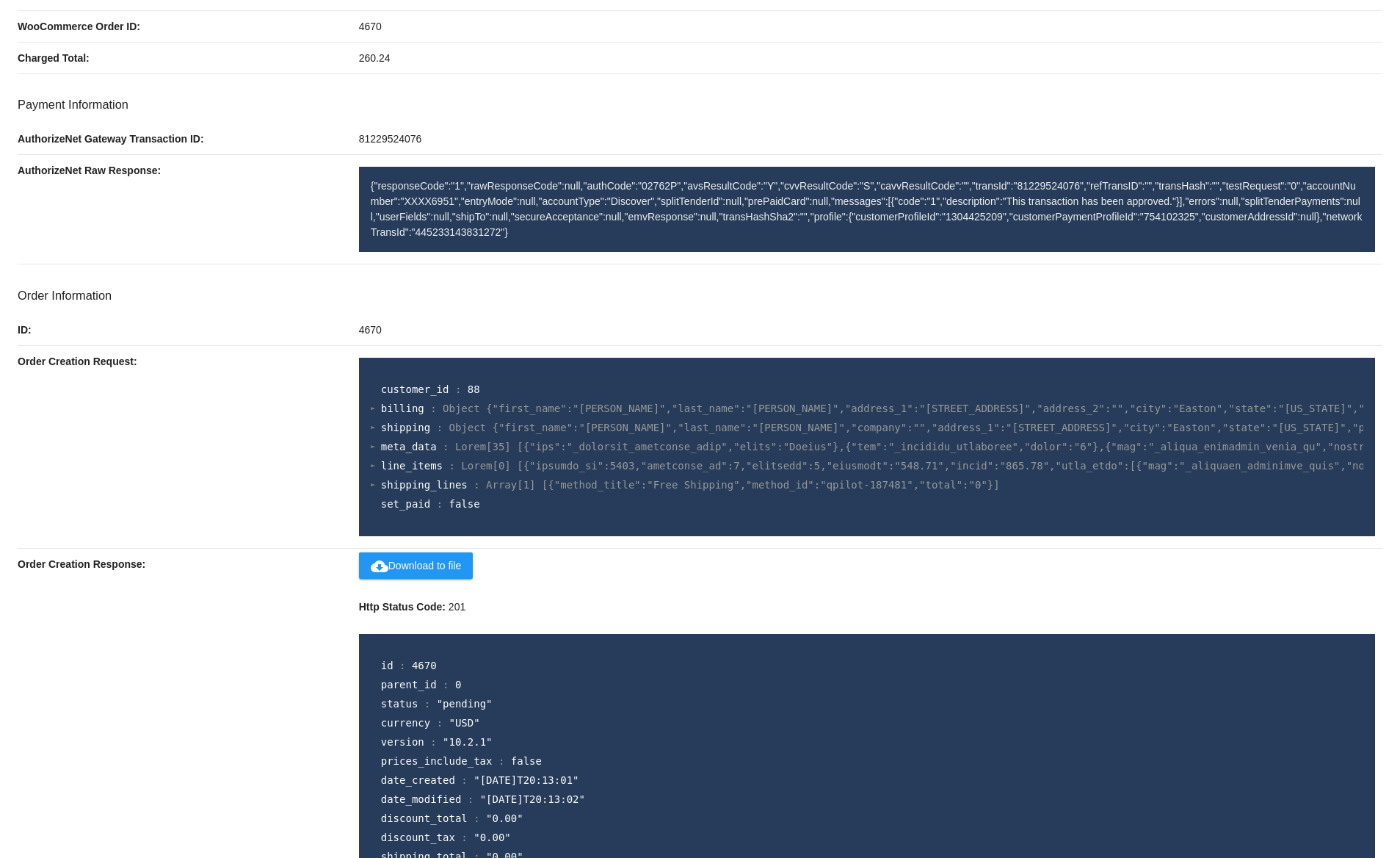
scroll to position [312, 0]
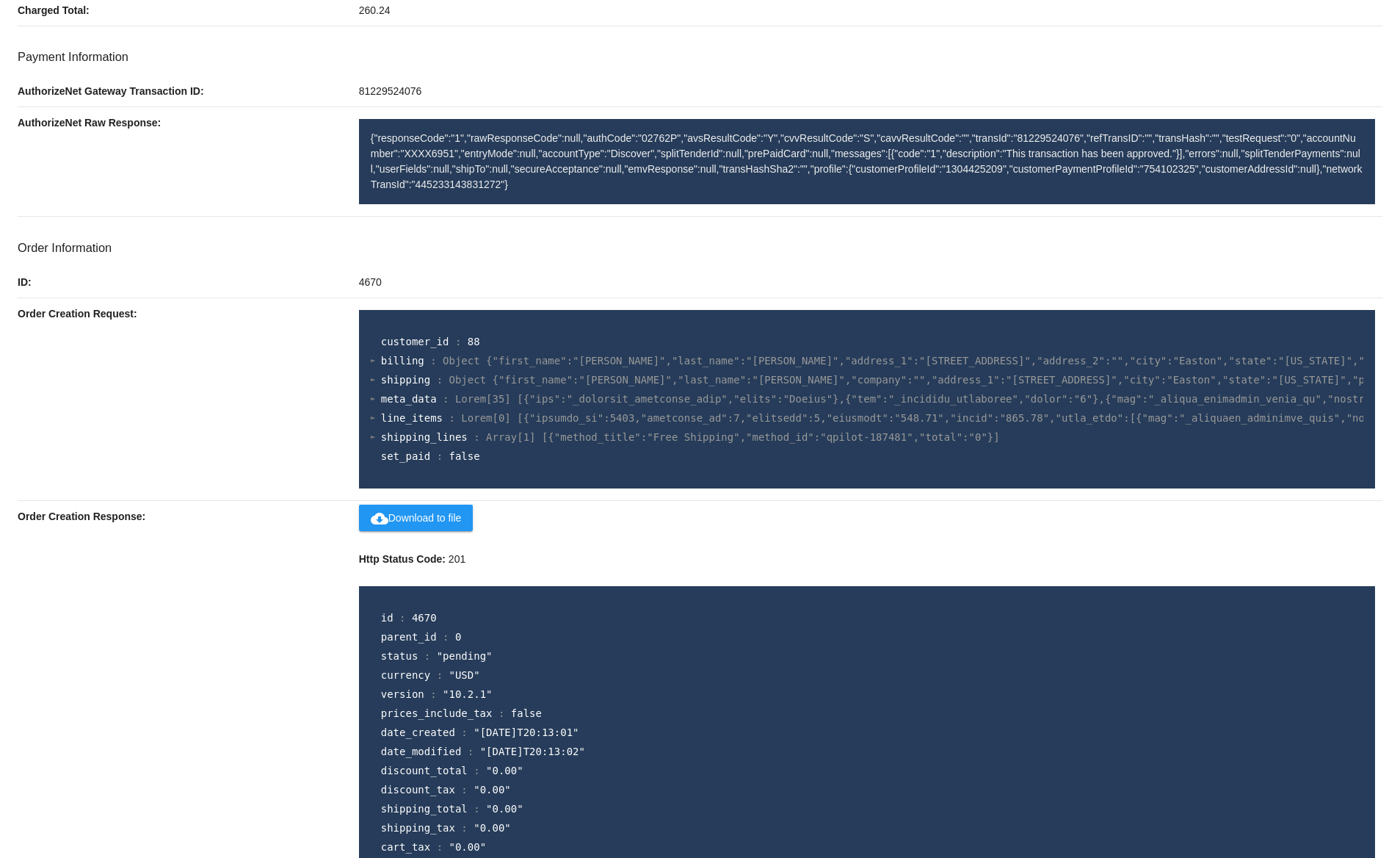
click at [1235, 174] on p "{"responseCode":"1","rawResponseCode":null,"authCode":"02762P","avsResultCode":…" at bounding box center [867, 162] width 992 height 62
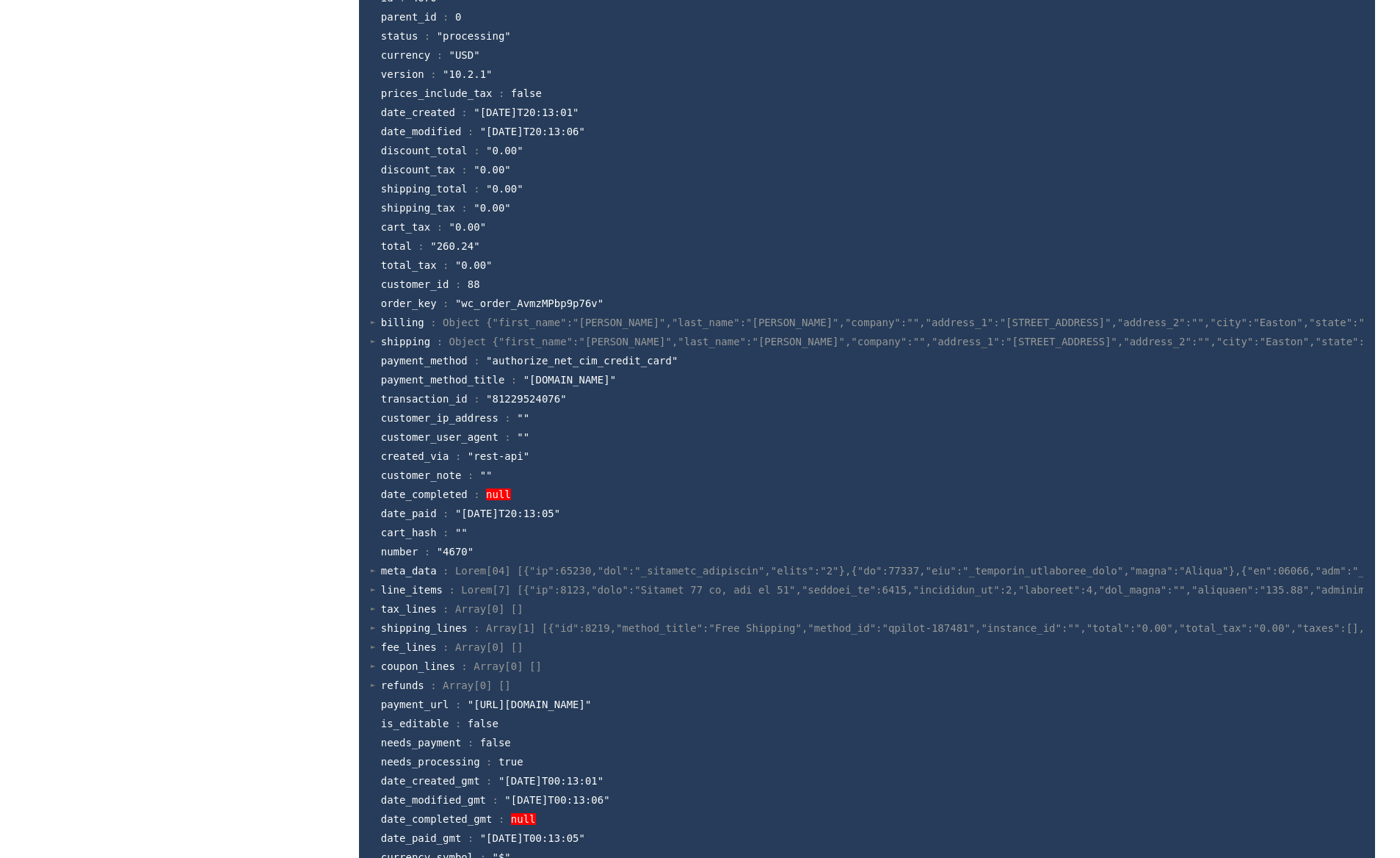
scroll to position [2894, 0]
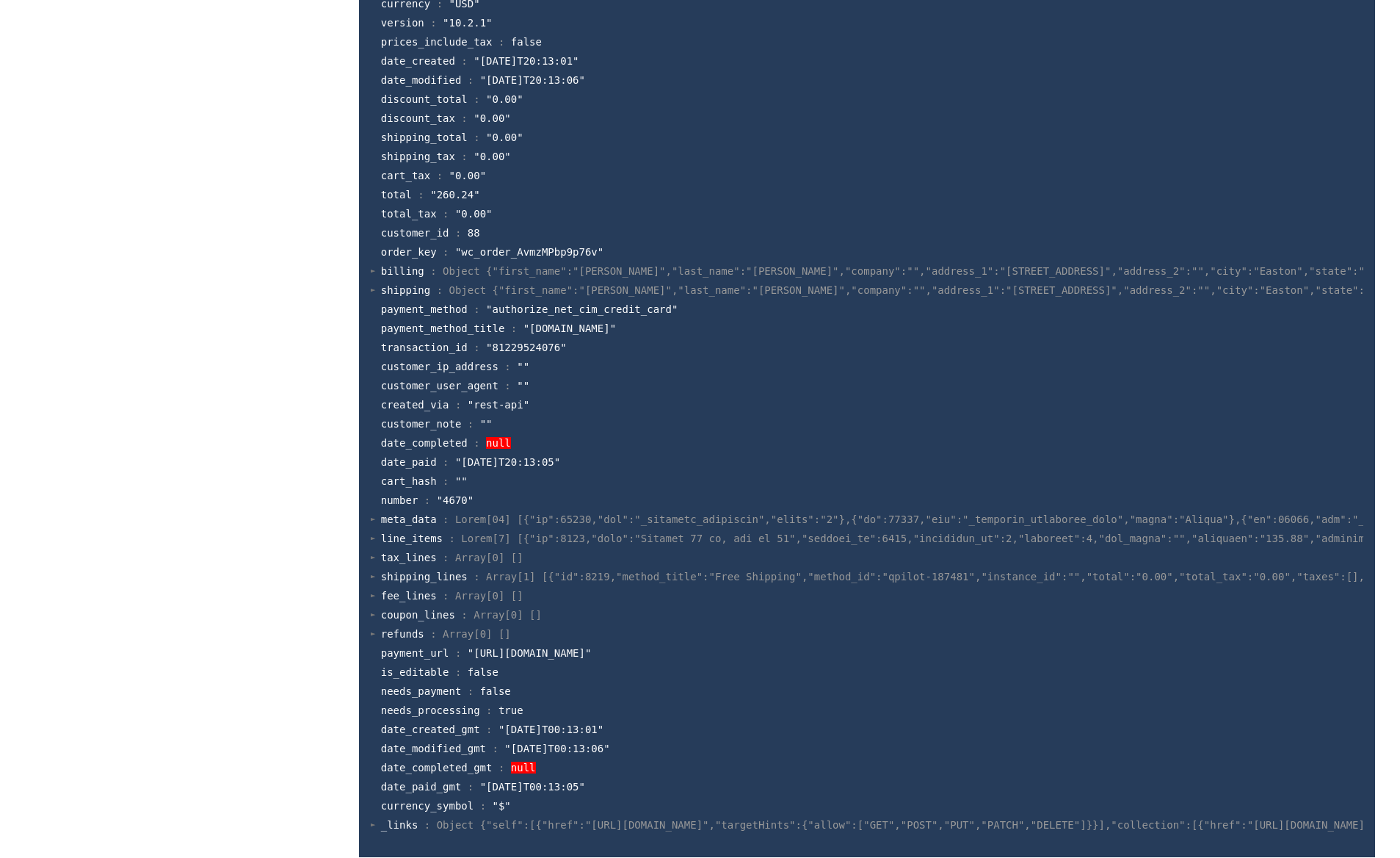
click at [507, 347] on span ""81229524076"" at bounding box center [526, 347] width 81 height 12
copy span "81229524076"
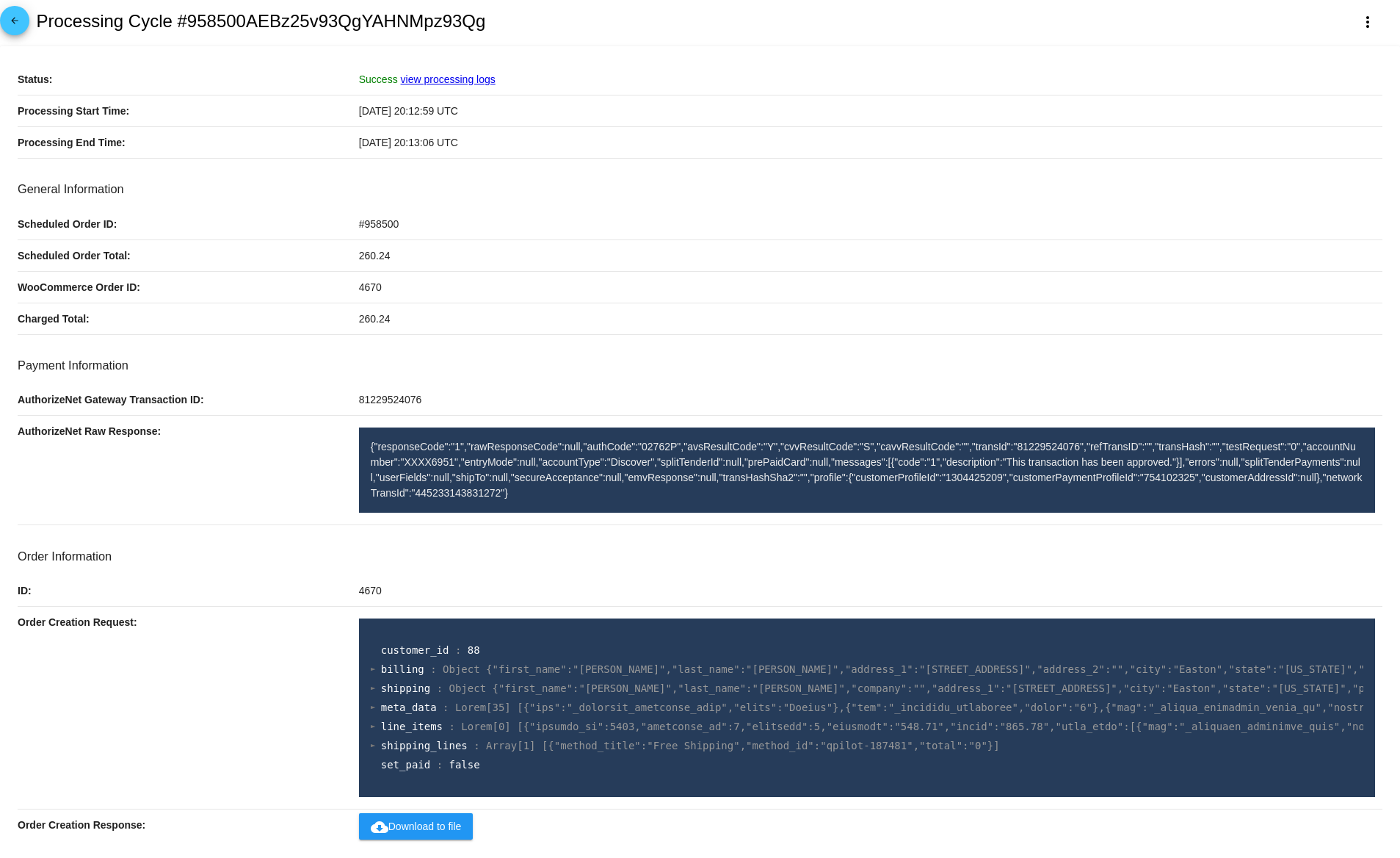
scroll to position [0, 0]
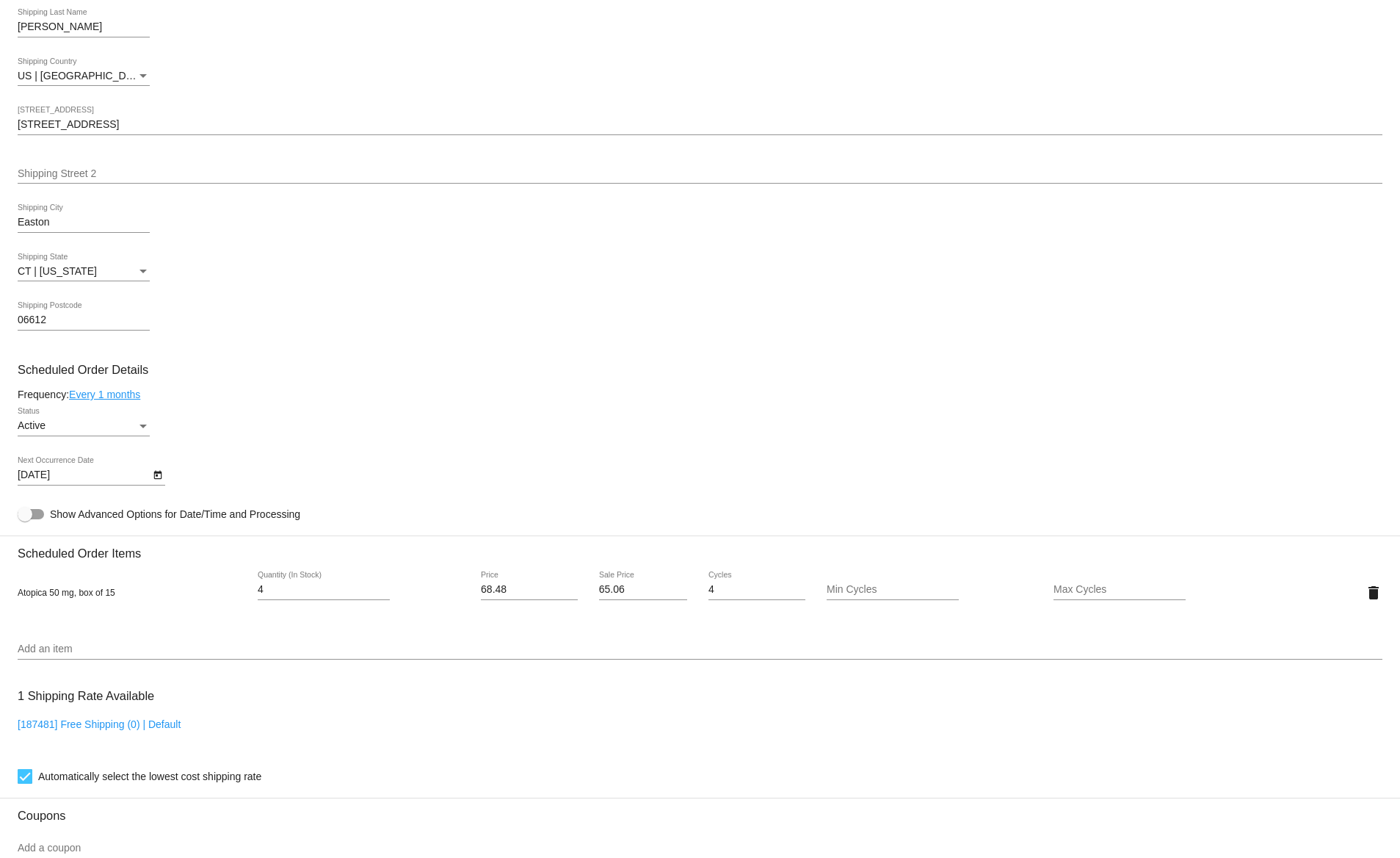
scroll to position [925, 0]
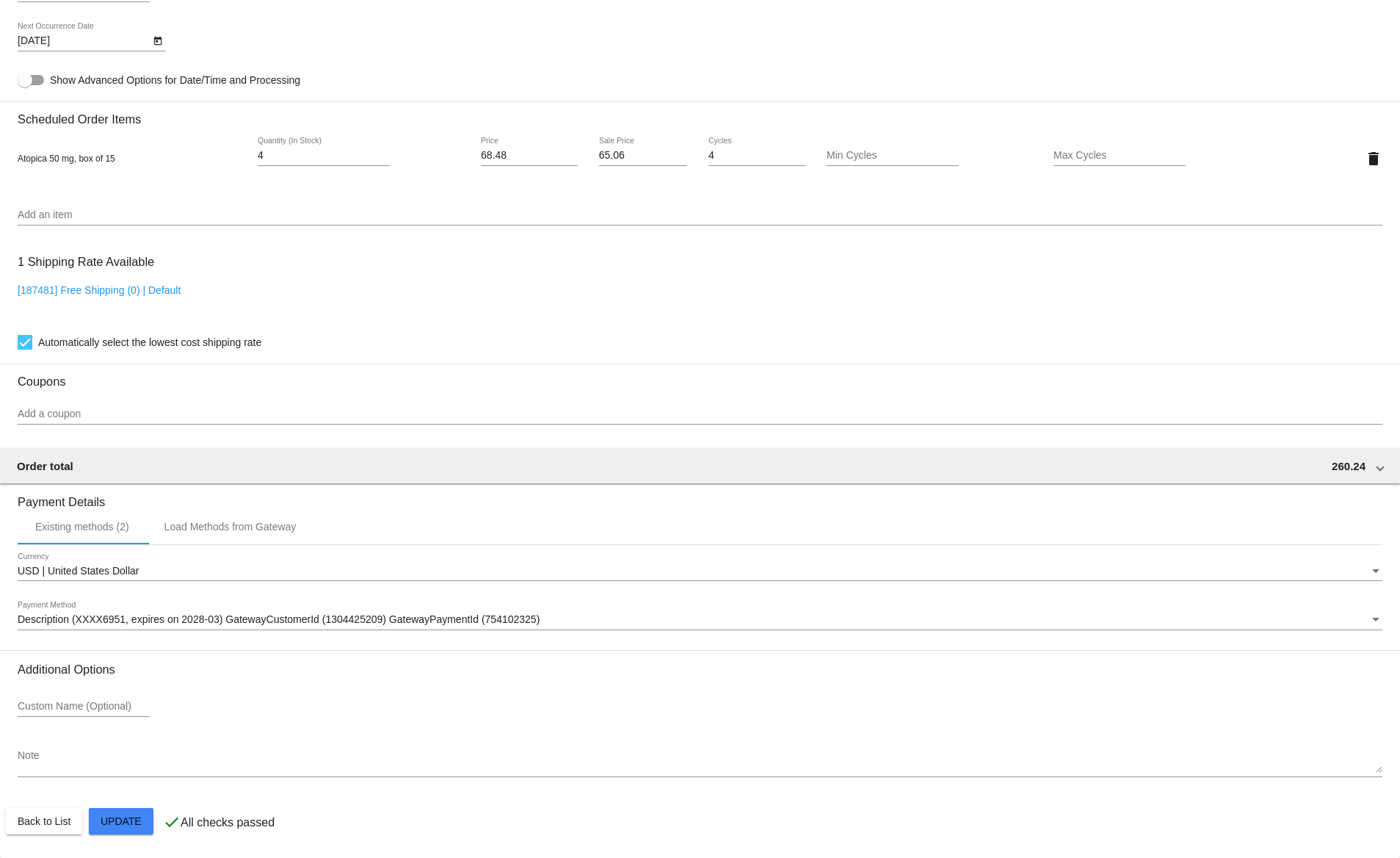
click at [300, 625] on div "Description (XXXX6951, expires on 2028-03) GatewayCustomerId (1304425209) Gatew…" at bounding box center [700, 615] width 1365 height 28
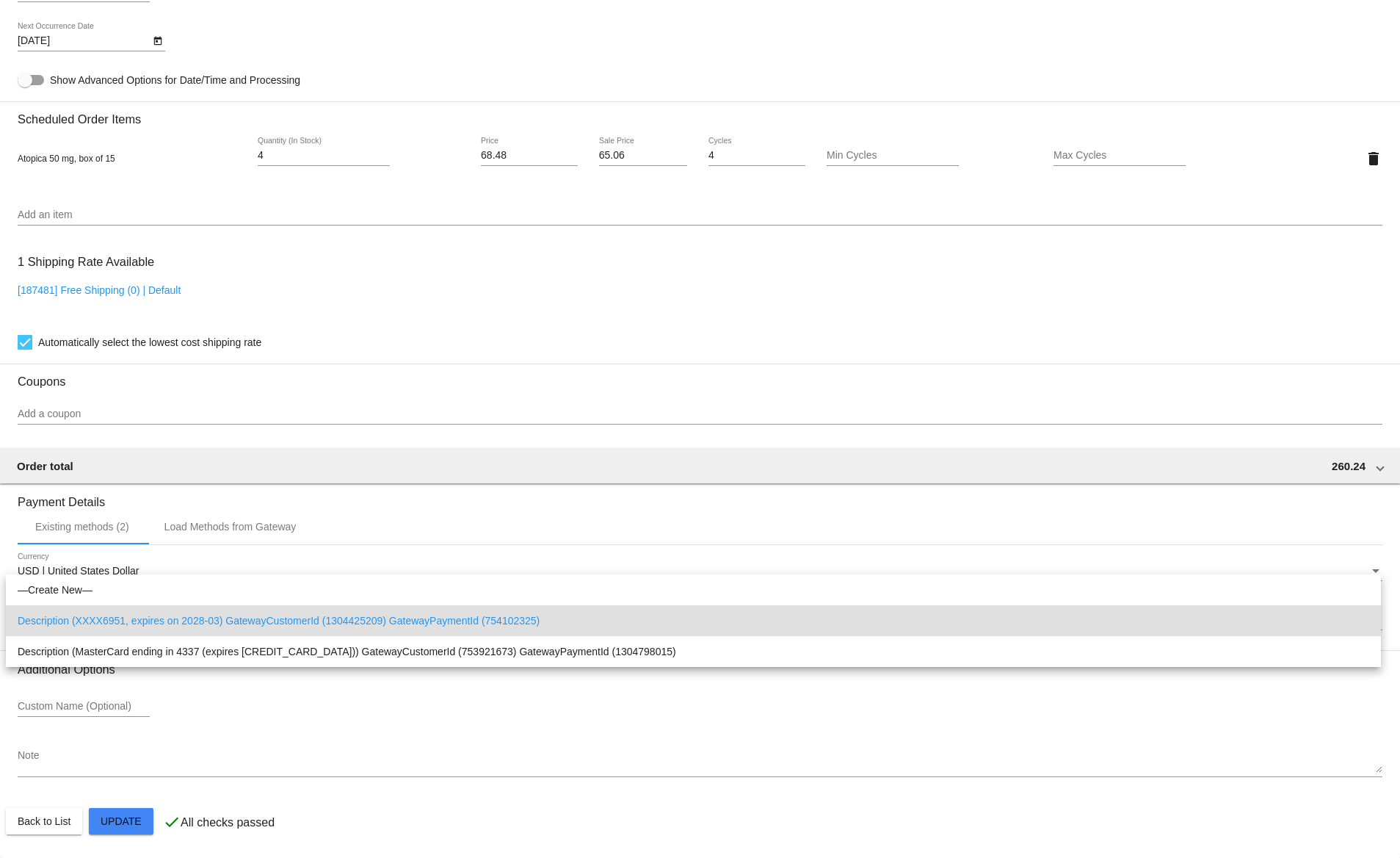
click at [562, 485] on div at bounding box center [700, 429] width 1400 height 858
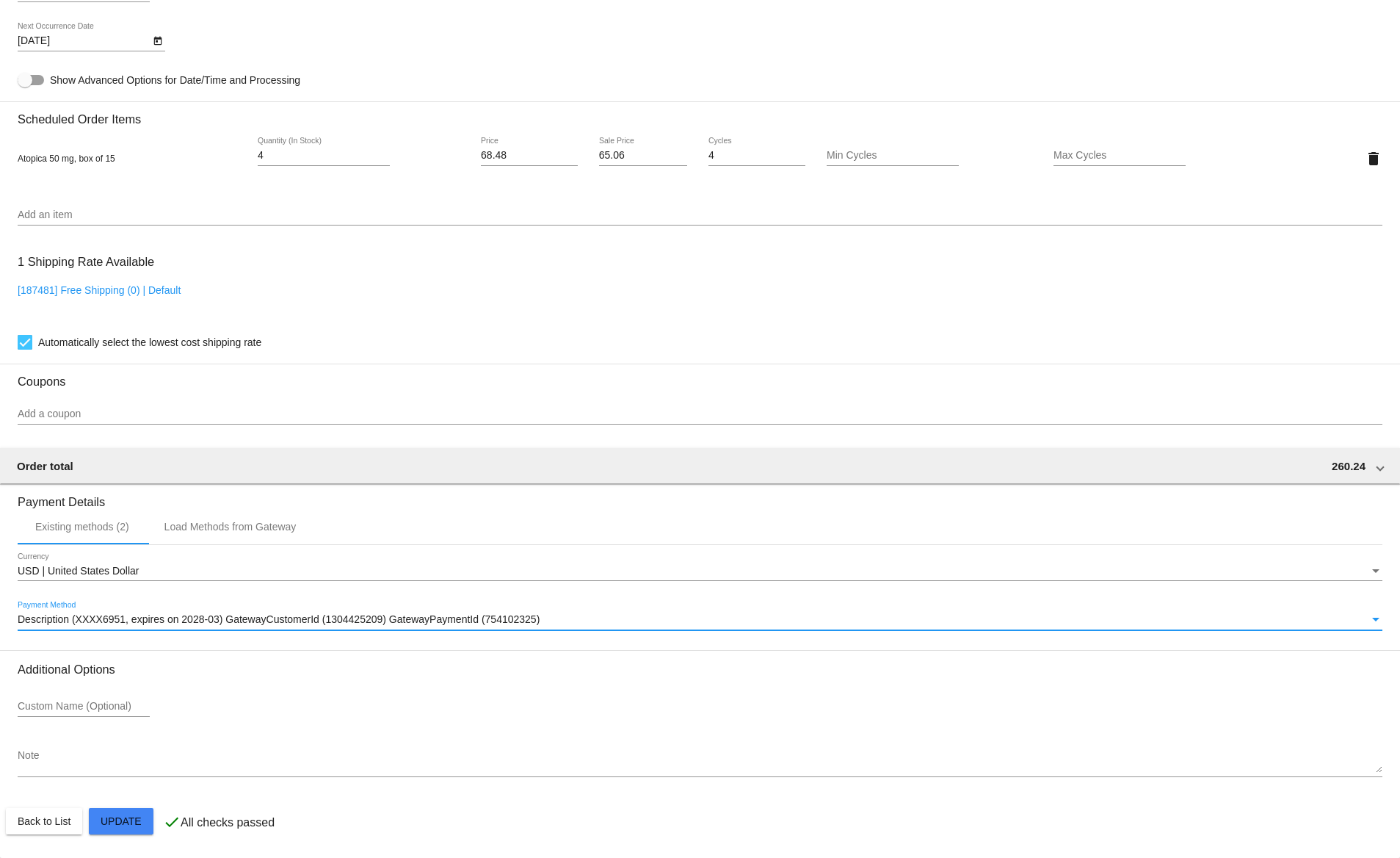
click at [516, 617] on span "Description (XXXX6951, expires on 2028-03) GatewayCustomerId (1304425209) Gatew…" at bounding box center [279, 619] width 522 height 12
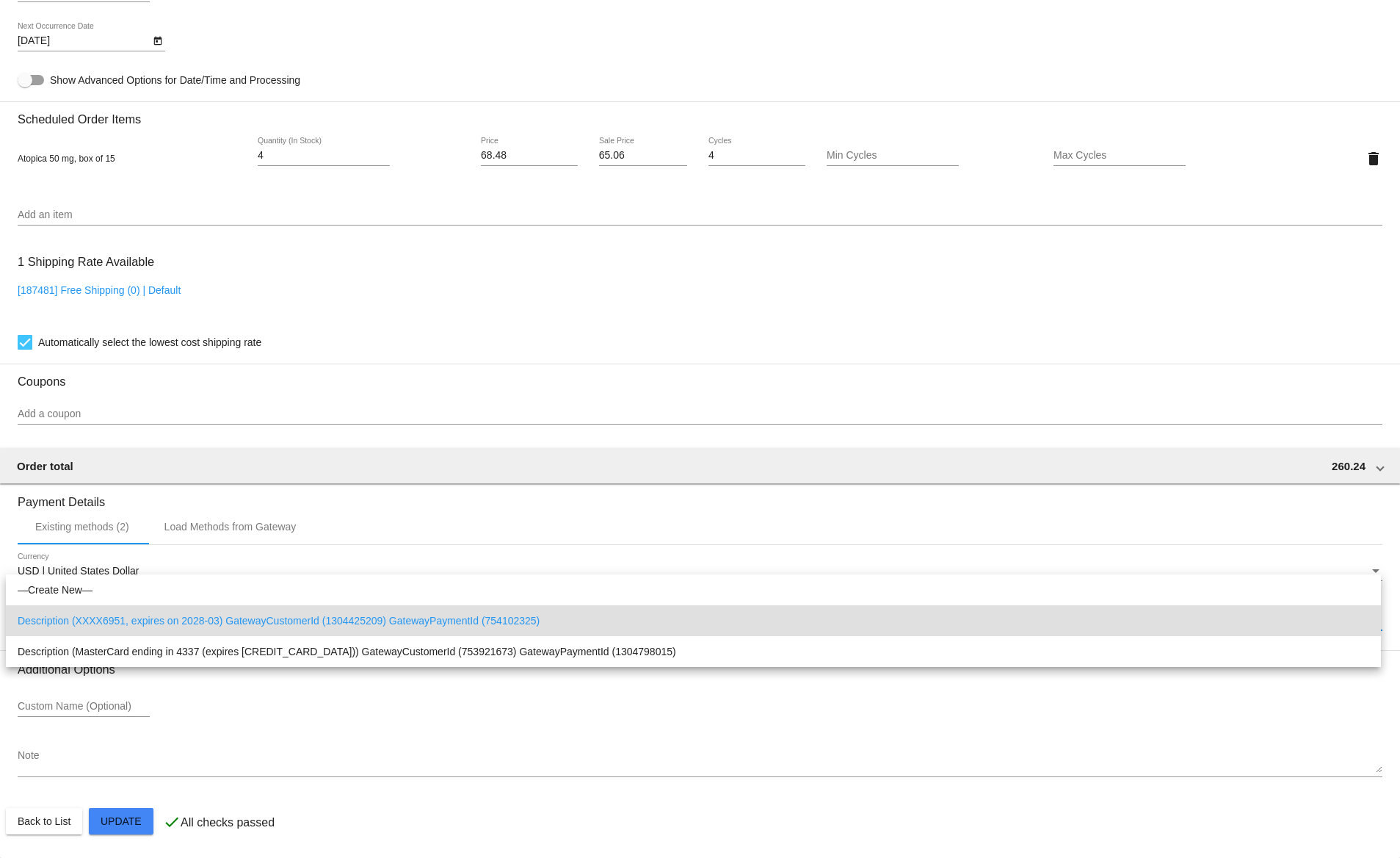
click at [510, 484] on div at bounding box center [700, 429] width 1400 height 858
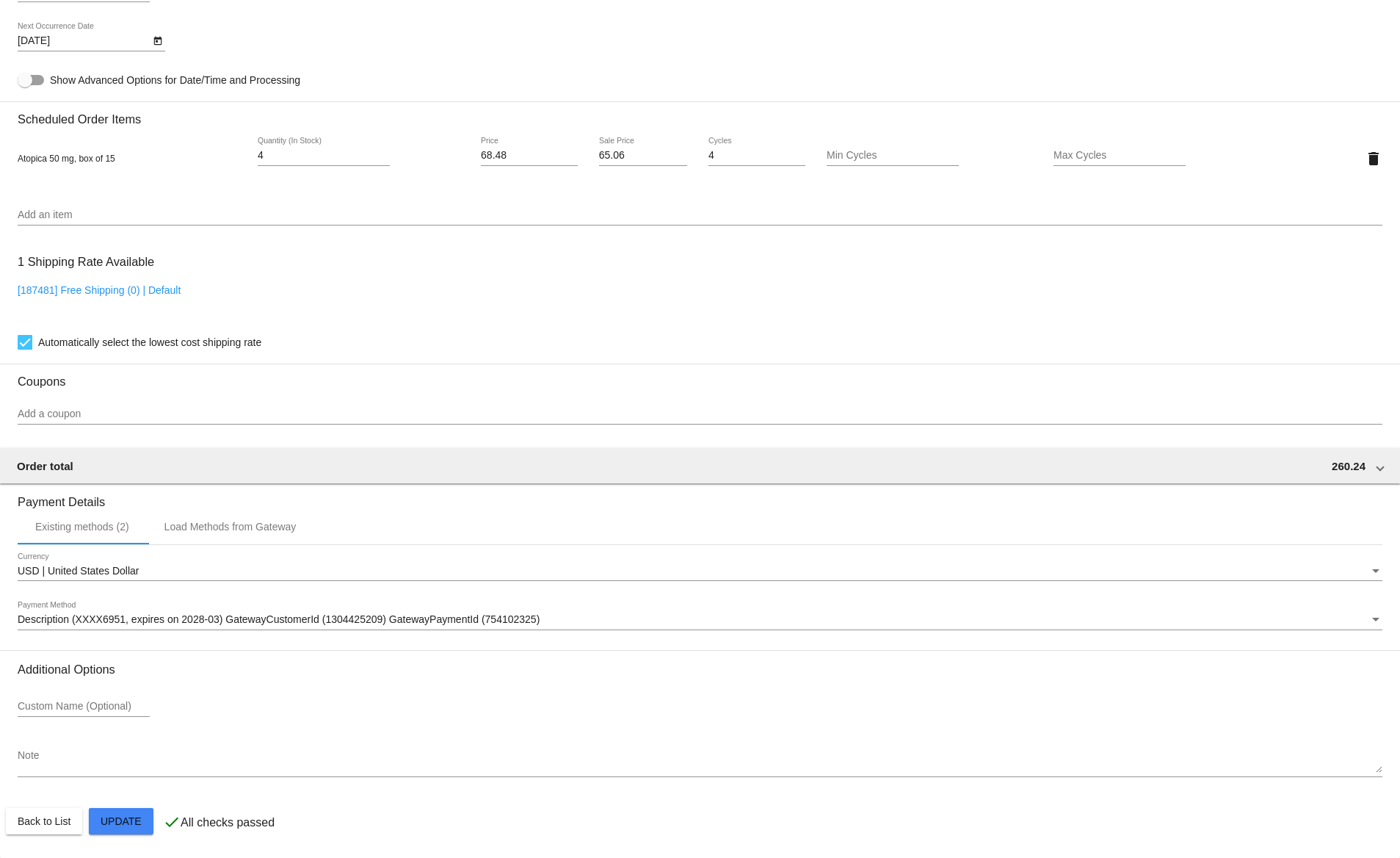
click at [165, 617] on span "Description (XXXX6951, expires on 2028-03) GatewayCustomerId (1304425209) Gatew…" at bounding box center [279, 619] width 522 height 12
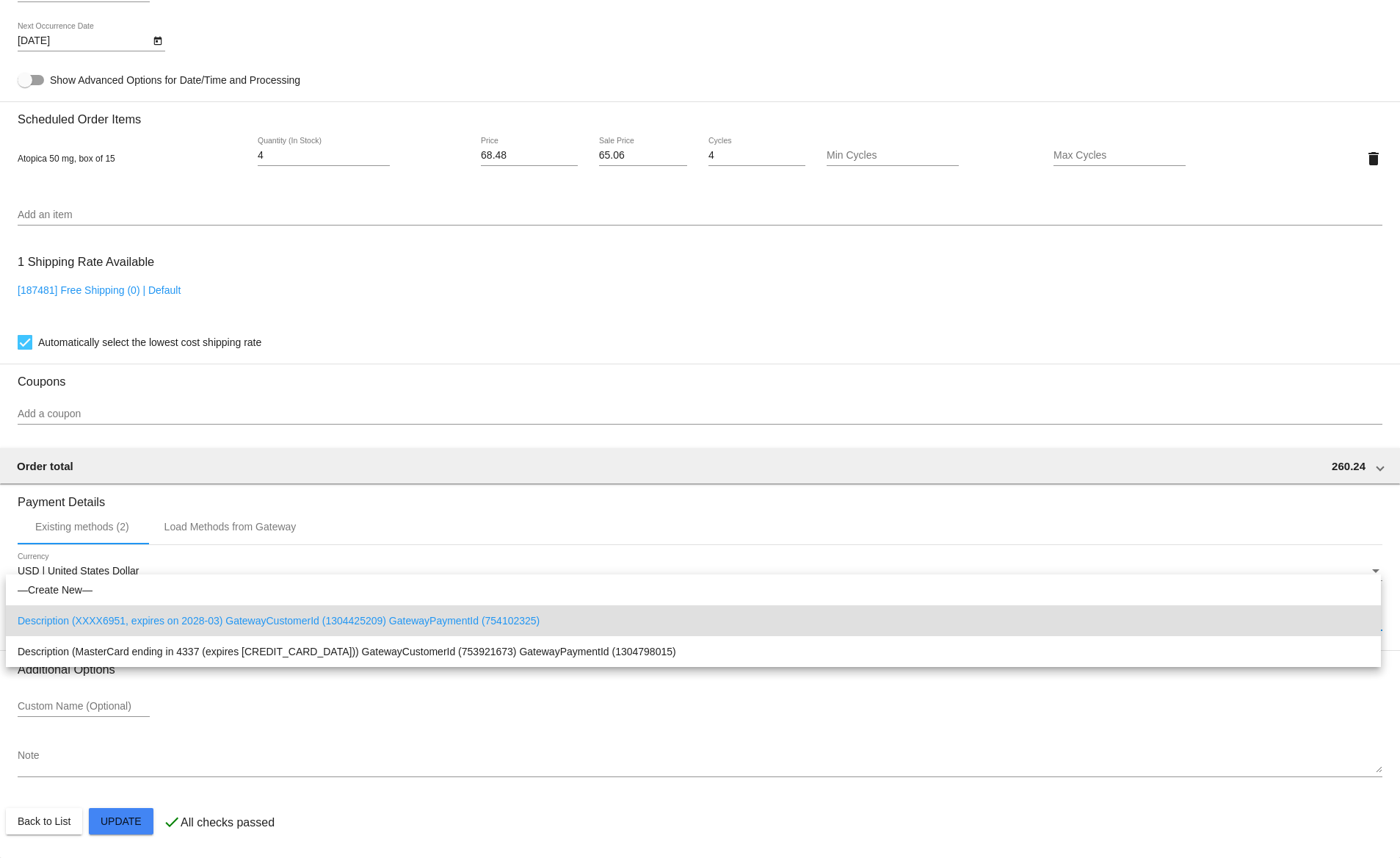
click at [167, 610] on span "Description (XXXX6951, expires on 2028-03) GatewayCustomerId (1304425209) Gatew…" at bounding box center [693, 620] width 1351 height 31
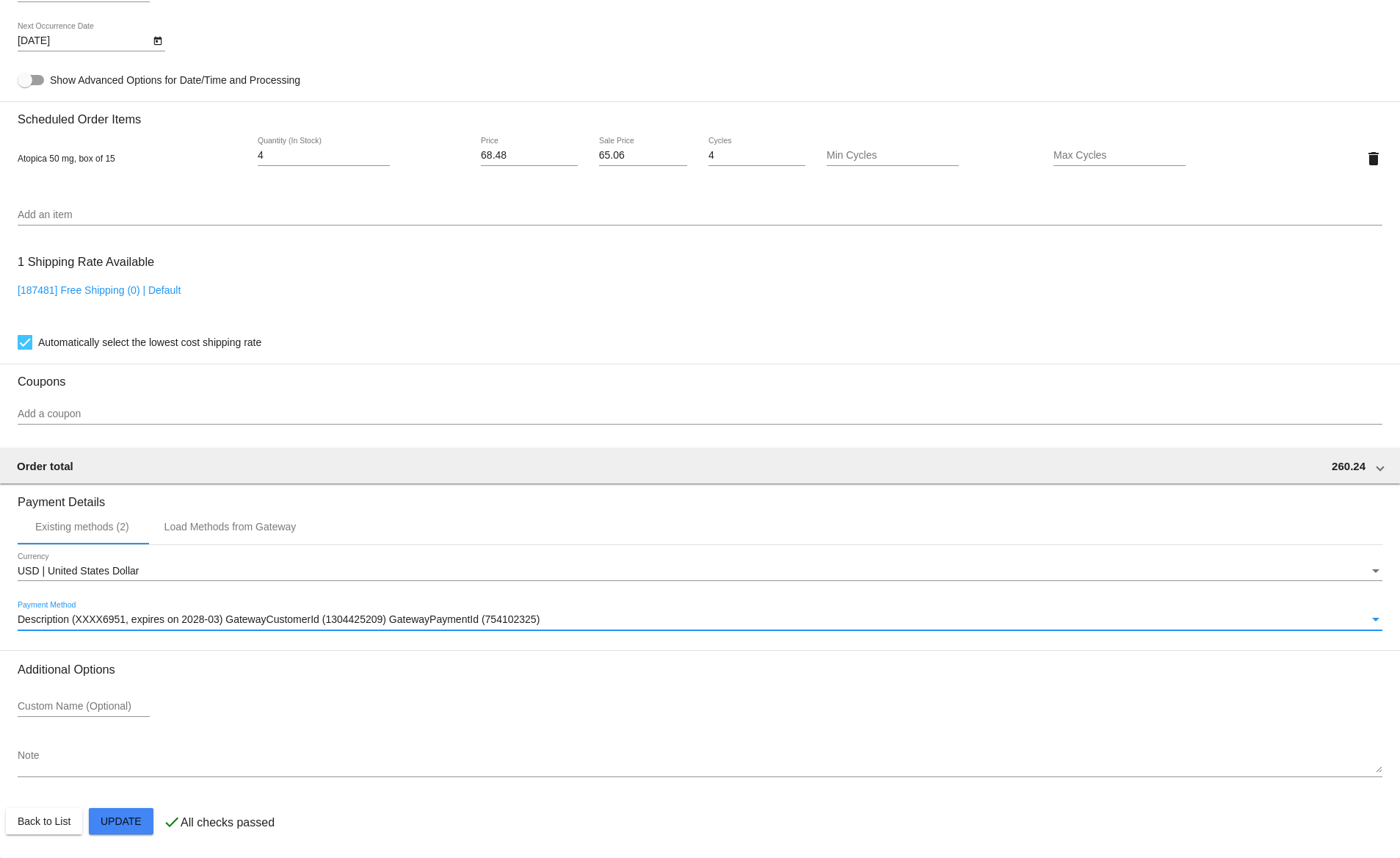
click at [186, 619] on span "Description (XXXX6951, expires on 2028-03) GatewayCustomerId (1304425209) Gatew…" at bounding box center [279, 619] width 522 height 12
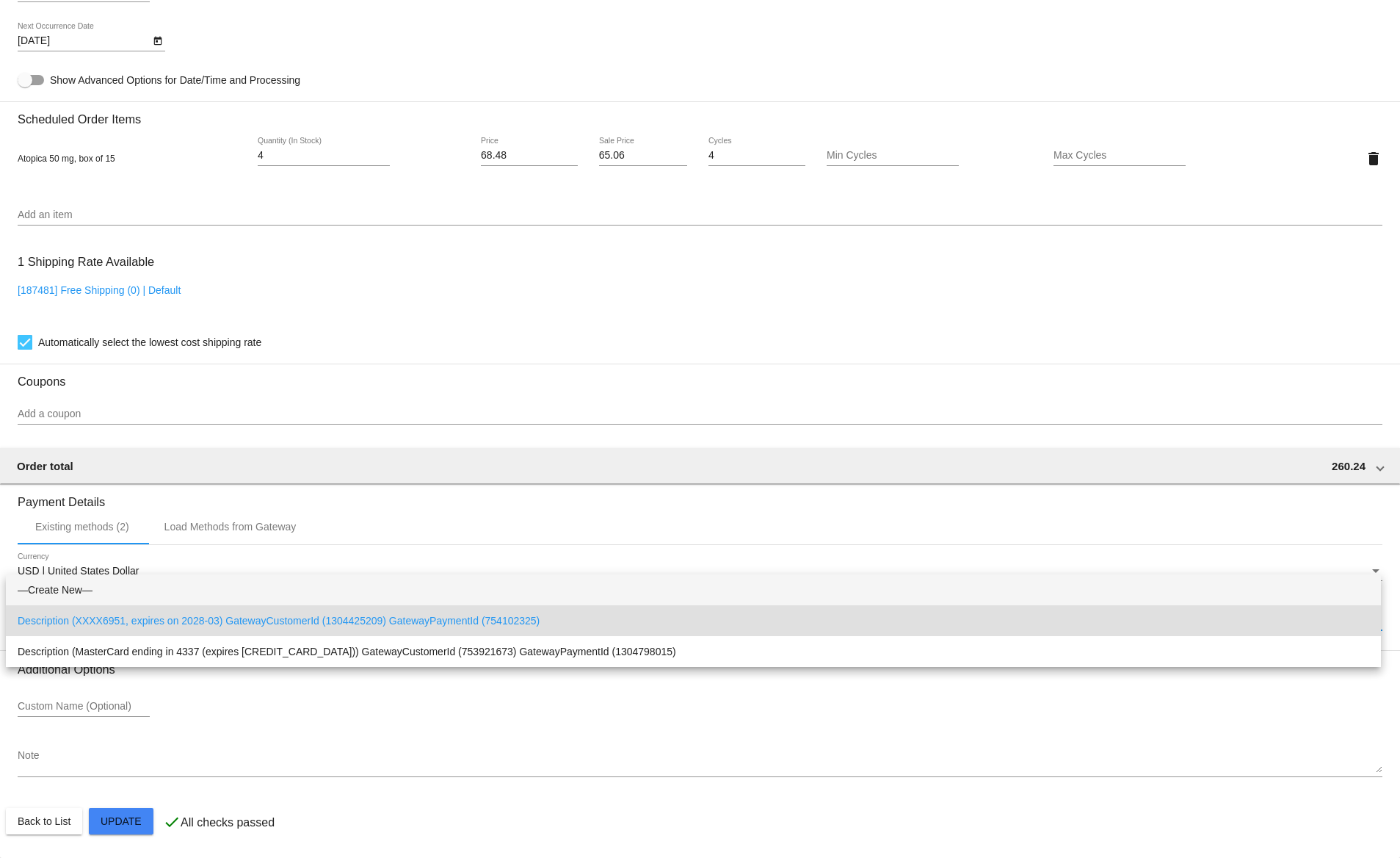
click at [172, 594] on span "—Create New—" at bounding box center [693, 589] width 1351 height 31
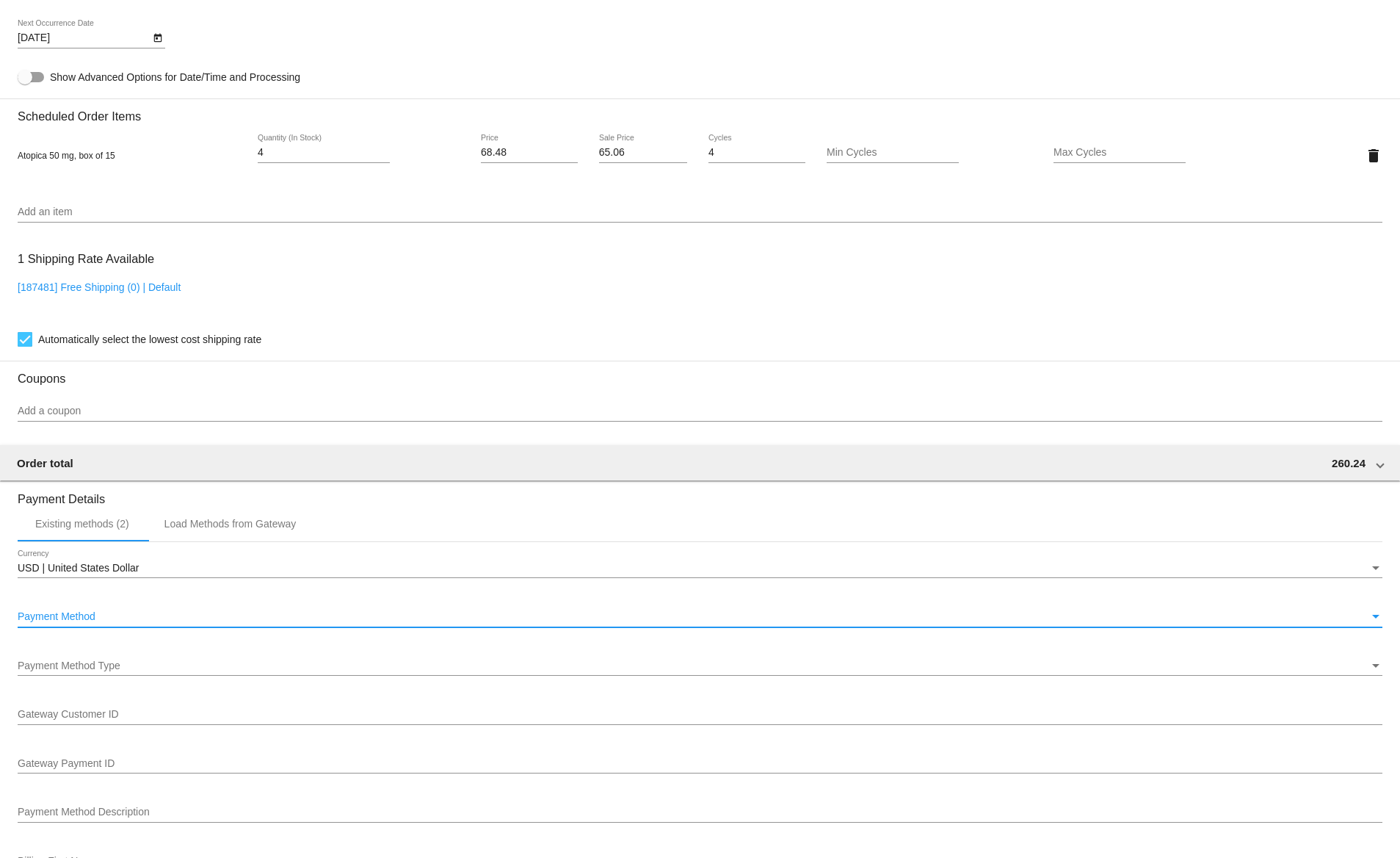
click at [195, 619] on div "Payment Method" at bounding box center [693, 617] width 1351 height 12
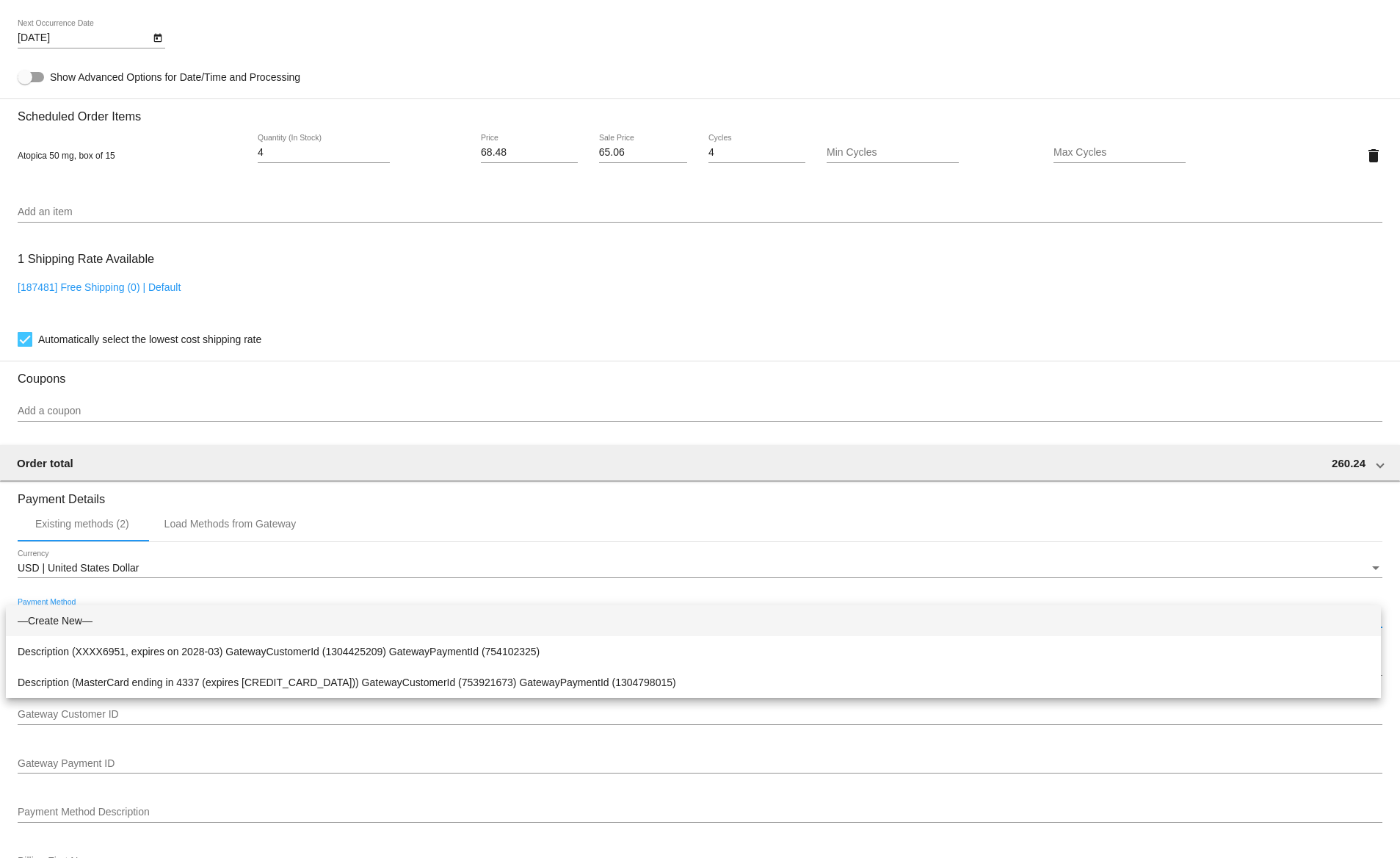
click at [198, 527] on div at bounding box center [700, 429] width 1400 height 858
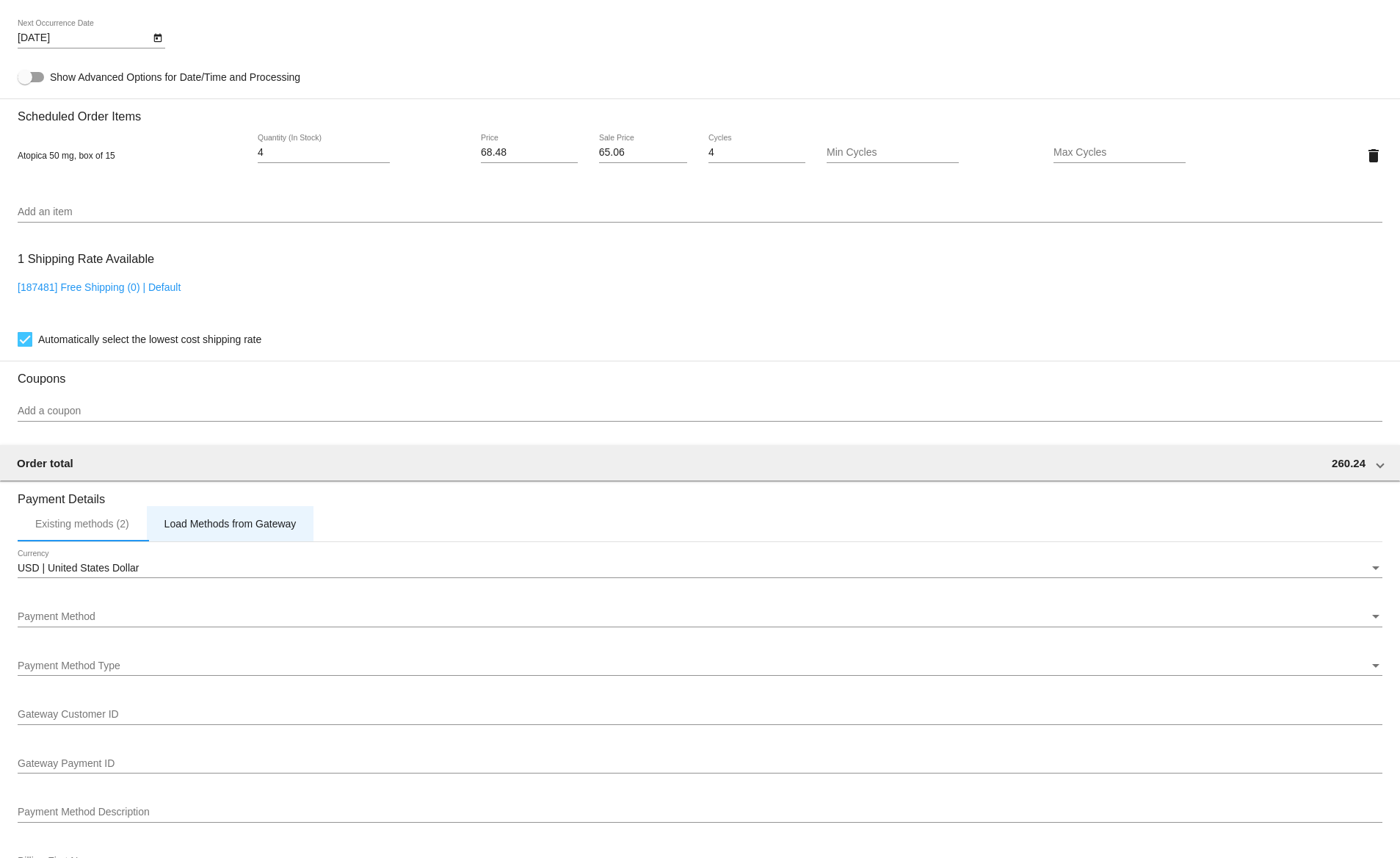
click at [198, 527] on div "Load Methods from Gateway" at bounding box center [231, 523] width 132 height 12
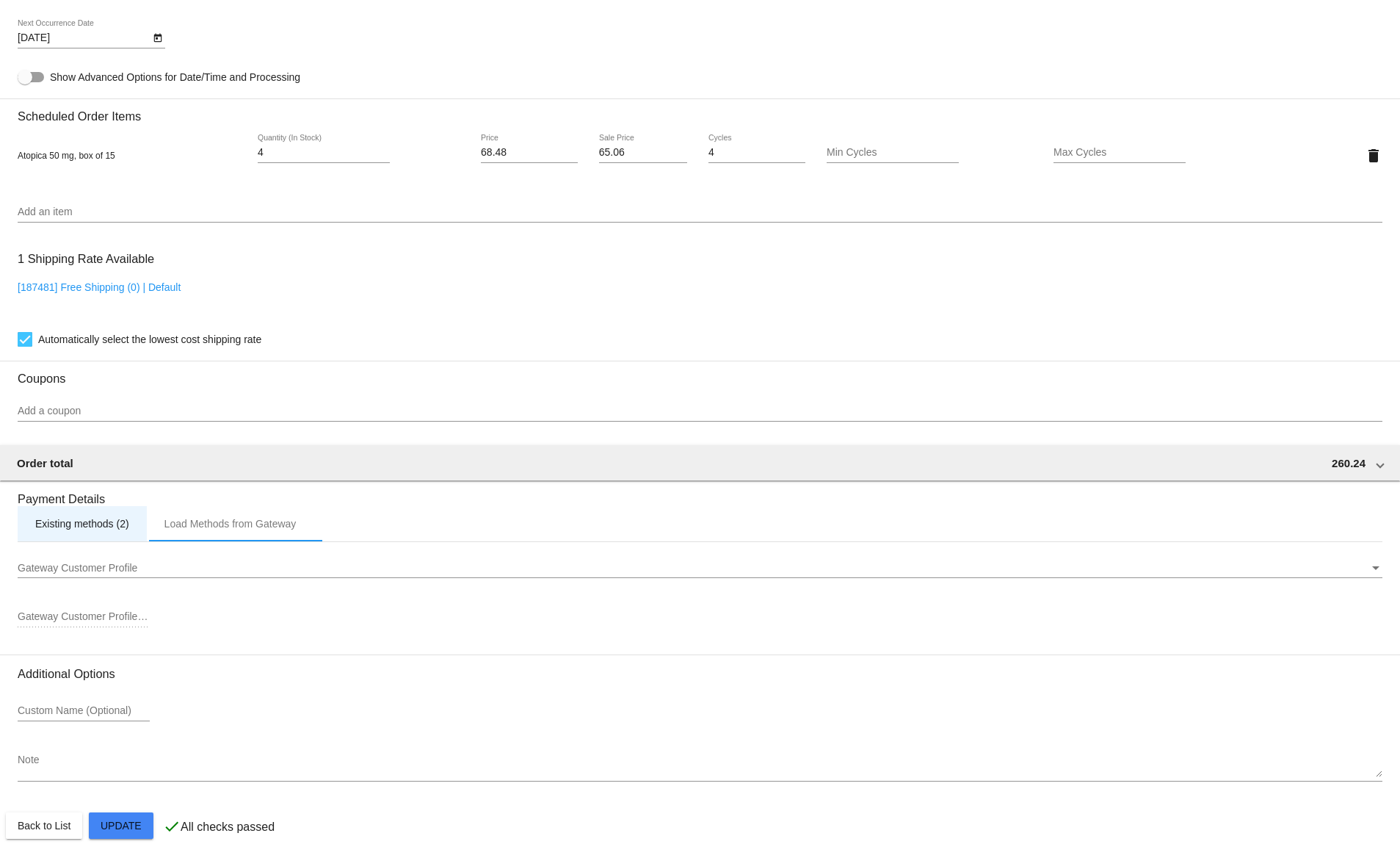
click at [94, 527] on div "Existing methods (2)" at bounding box center [82, 523] width 94 height 12
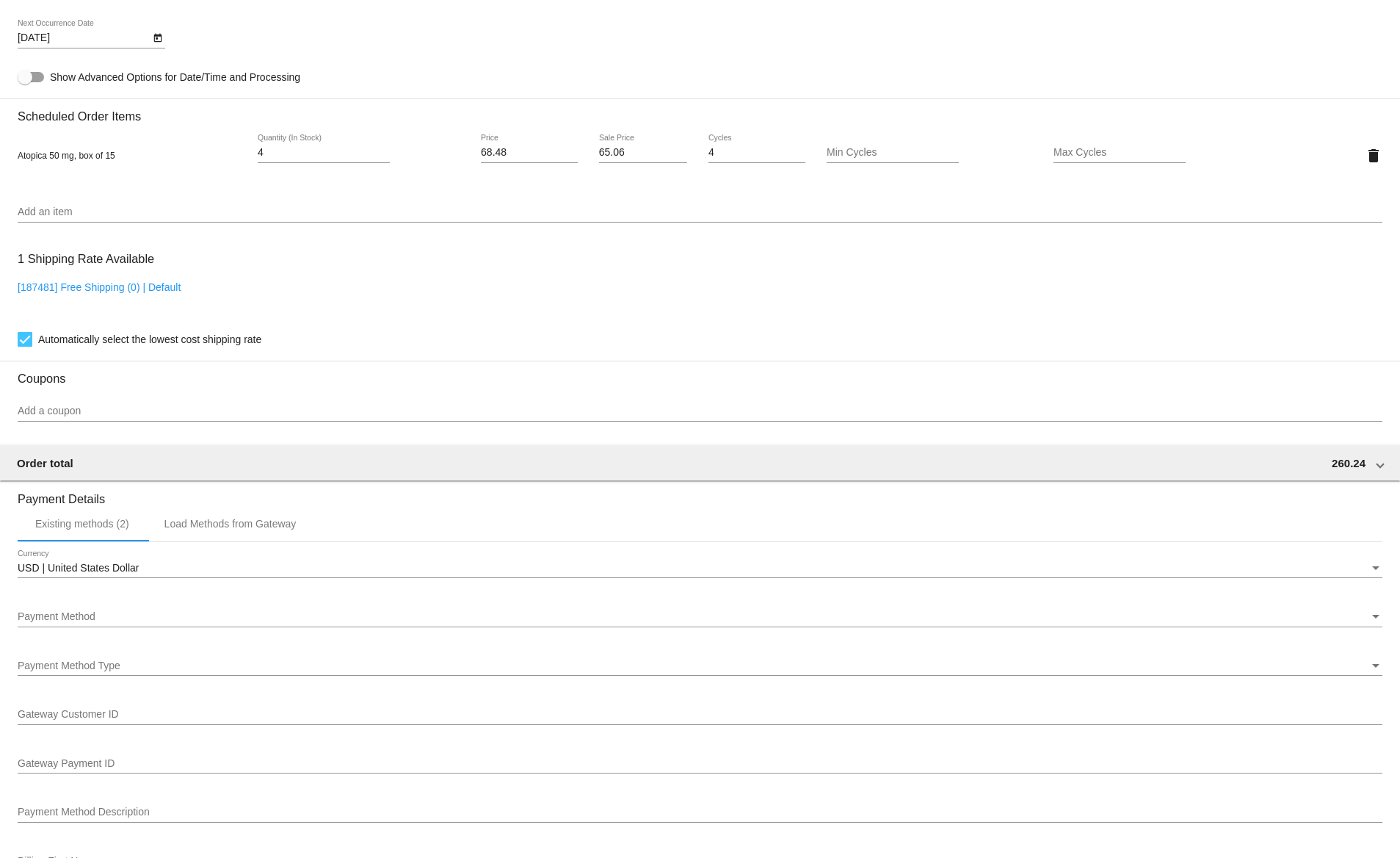
click at [124, 613] on div "Payment Method Payment Method" at bounding box center [700, 613] width 1365 height 28
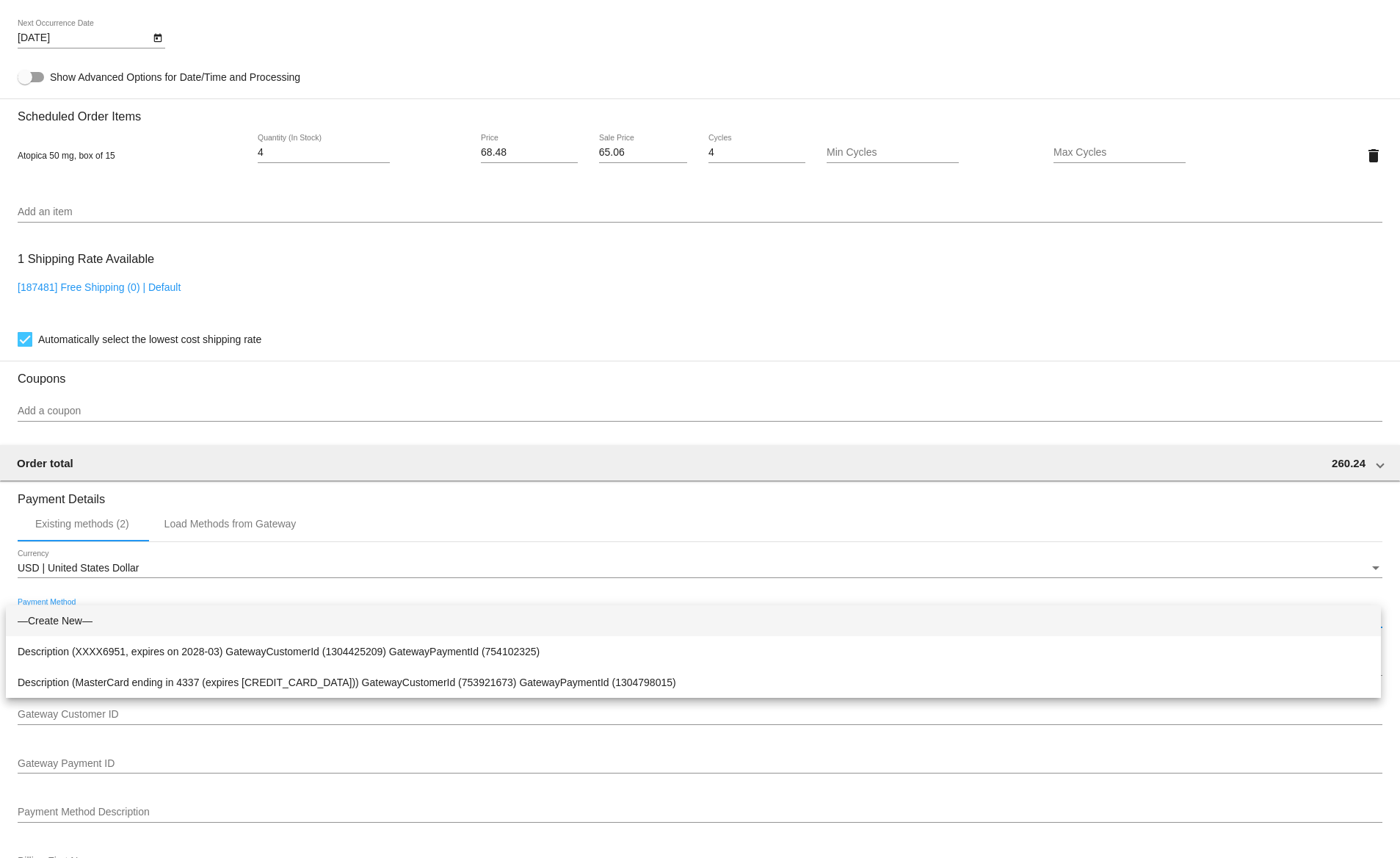
click at [196, 539] on div at bounding box center [700, 429] width 1400 height 858
click at [192, 530] on div "Load Methods from Gateway" at bounding box center [231, 523] width 132 height 12
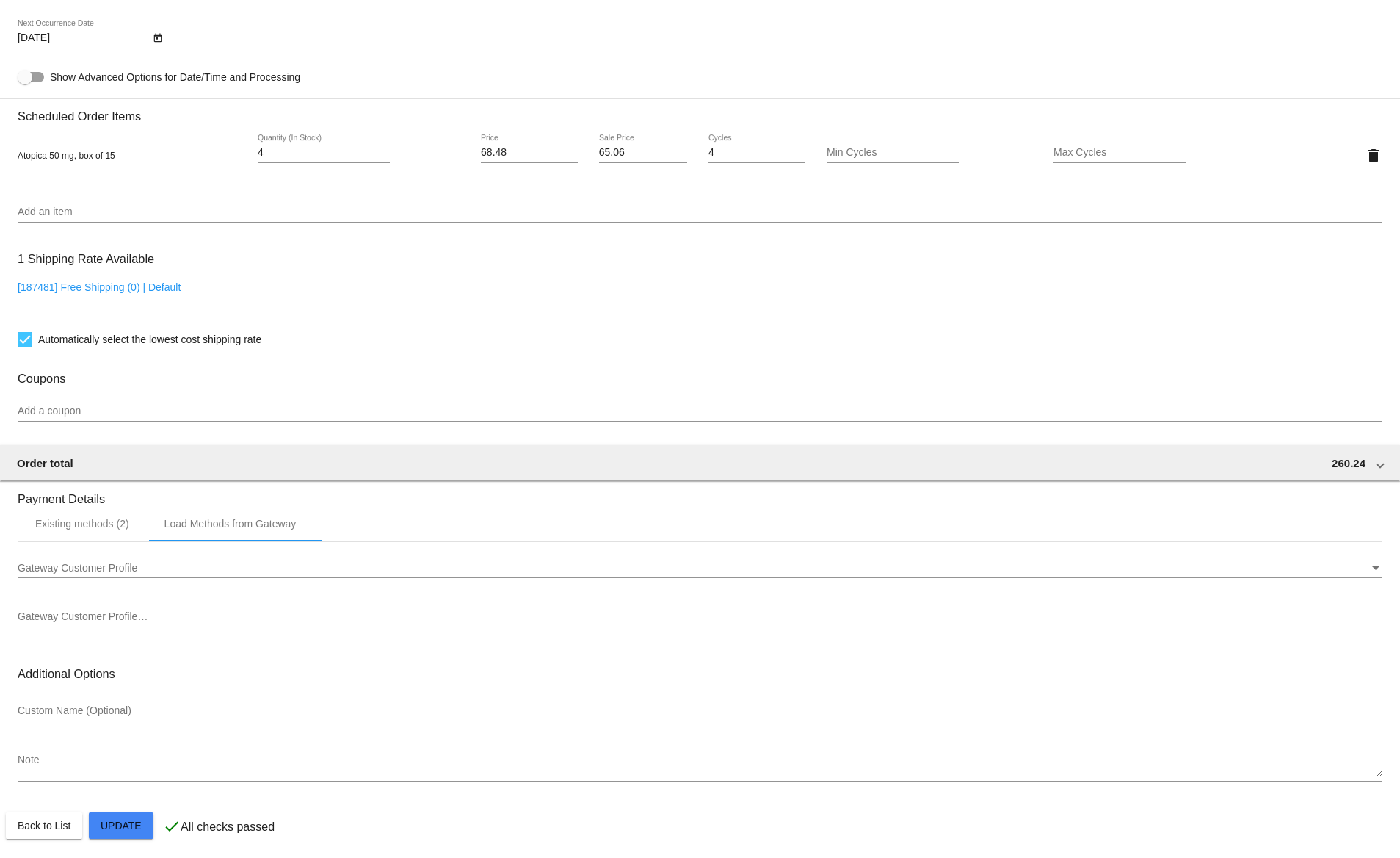
click at [150, 633] on div "Gateway Customer Profile ID" at bounding box center [700, 619] width 1365 height 42
click at [118, 613] on div "Gateway Customer Profile ID" at bounding box center [84, 613] width 132 height 28
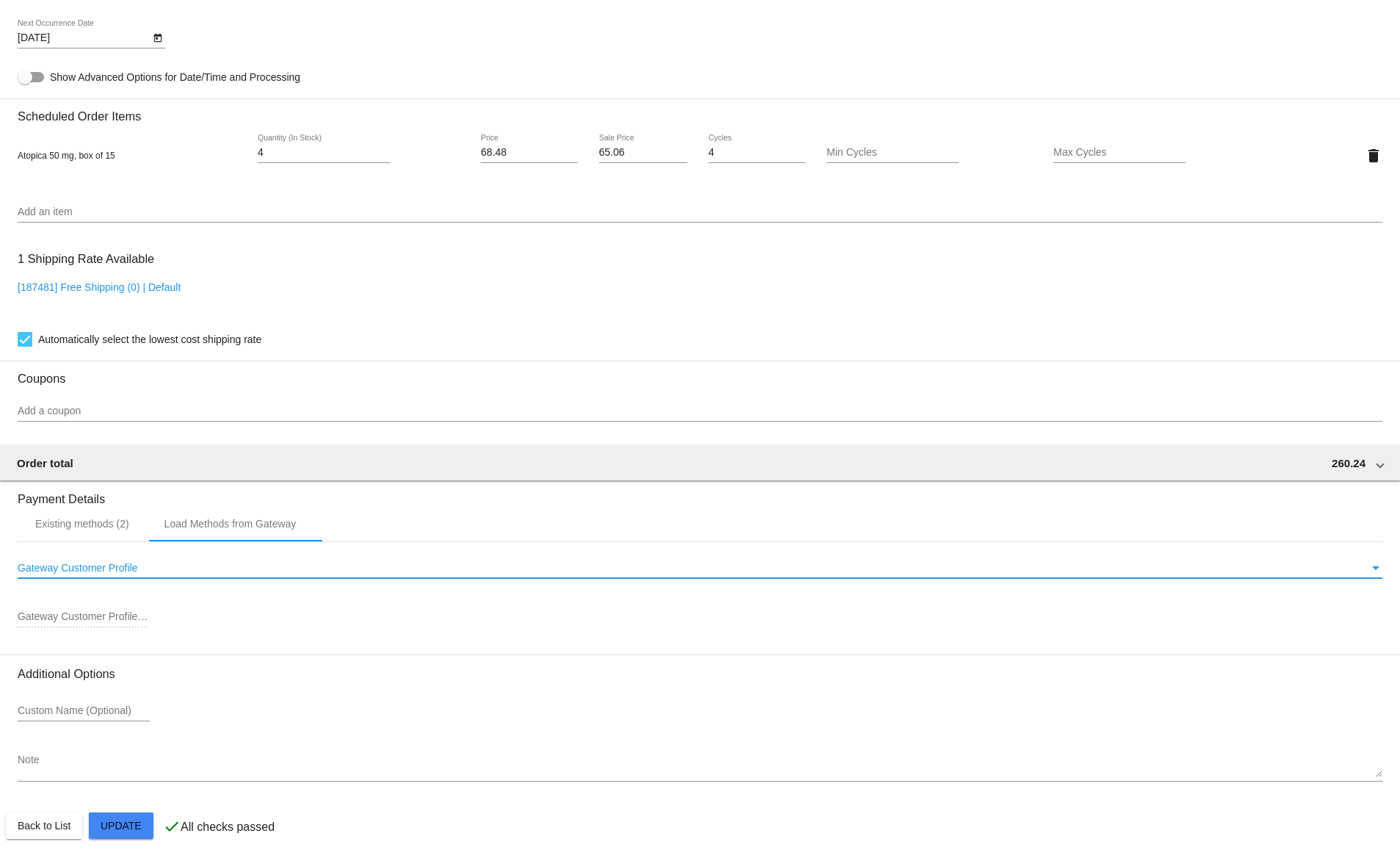
click at [83, 572] on span "Gateway Customer Profile" at bounding box center [77, 568] width 120 height 12
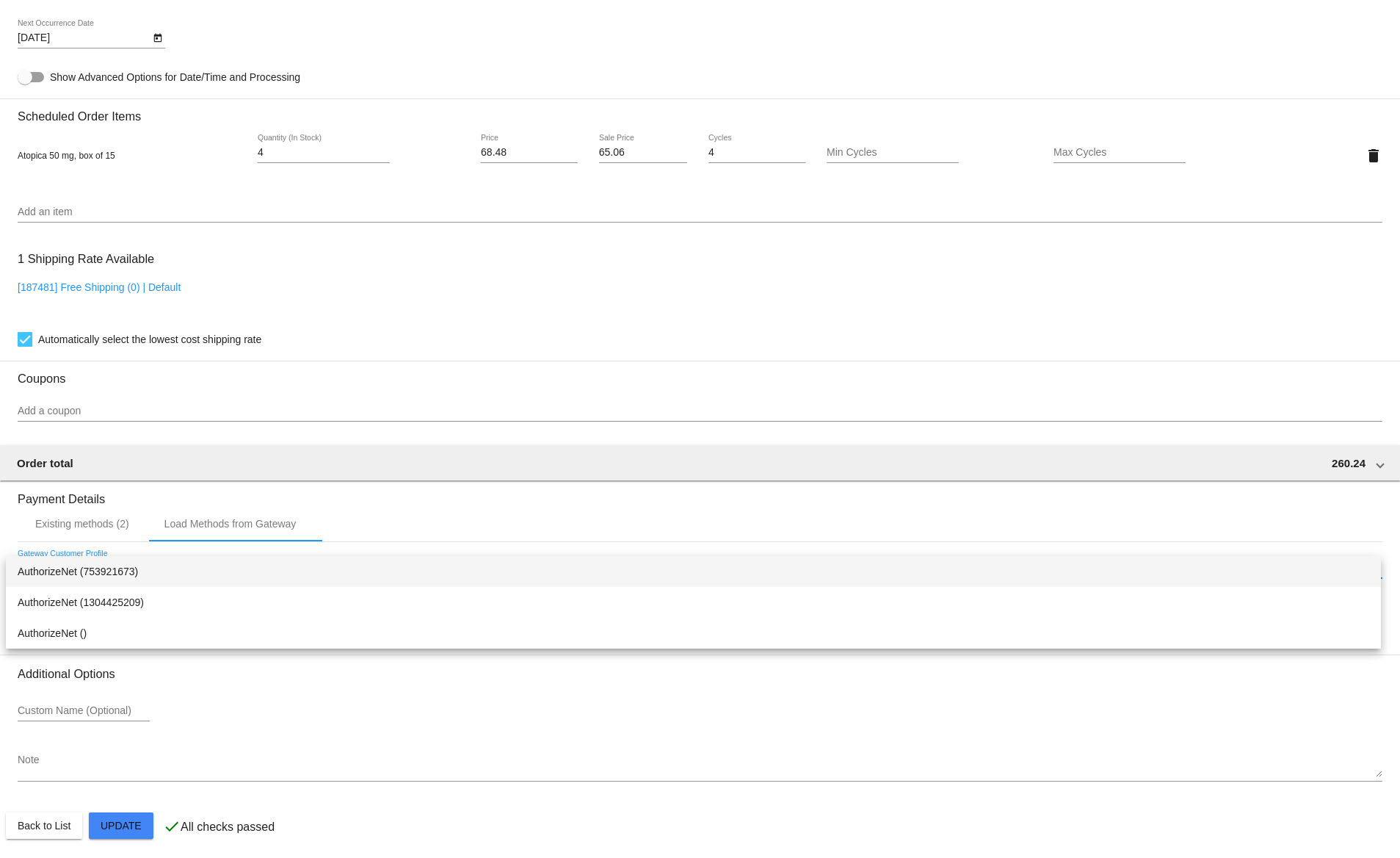
click at [162, 576] on span "AuthorizeNet (753921673)" at bounding box center [693, 571] width 1351 height 31
type input "753921673"
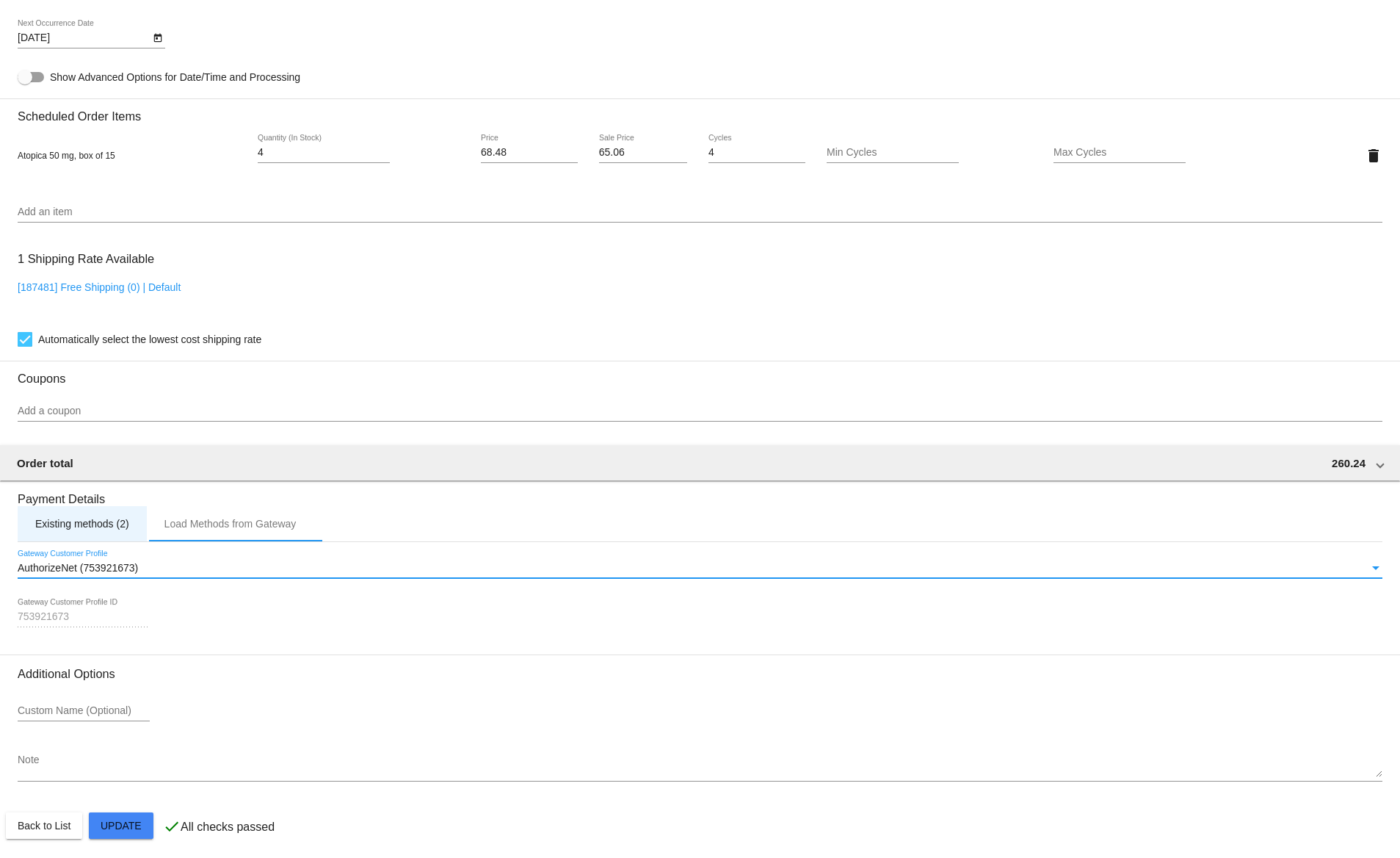
click at [63, 525] on div "Existing methods (2)" at bounding box center [82, 523] width 94 height 12
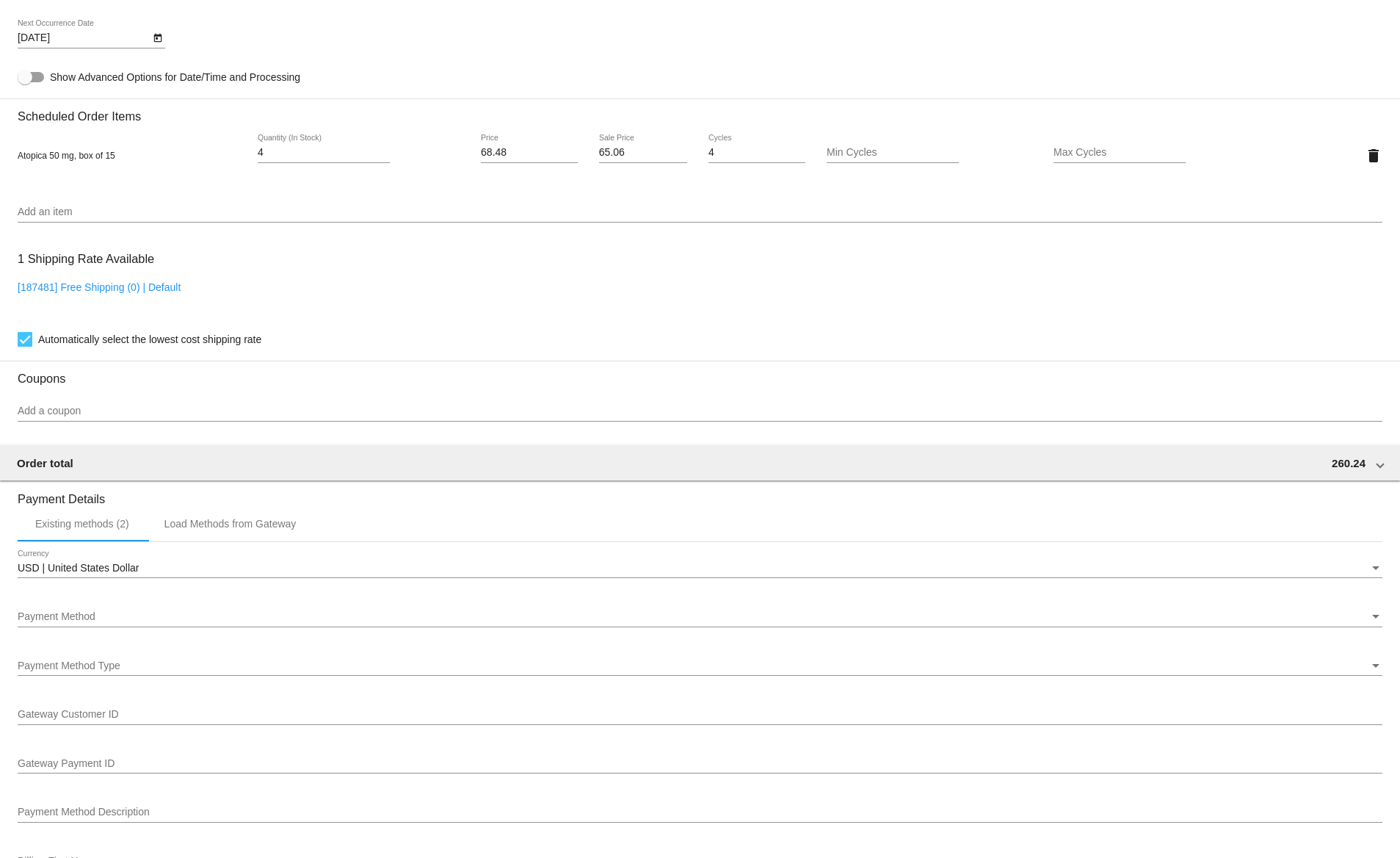
click at [121, 620] on div "Payment Method" at bounding box center [693, 617] width 1351 height 12
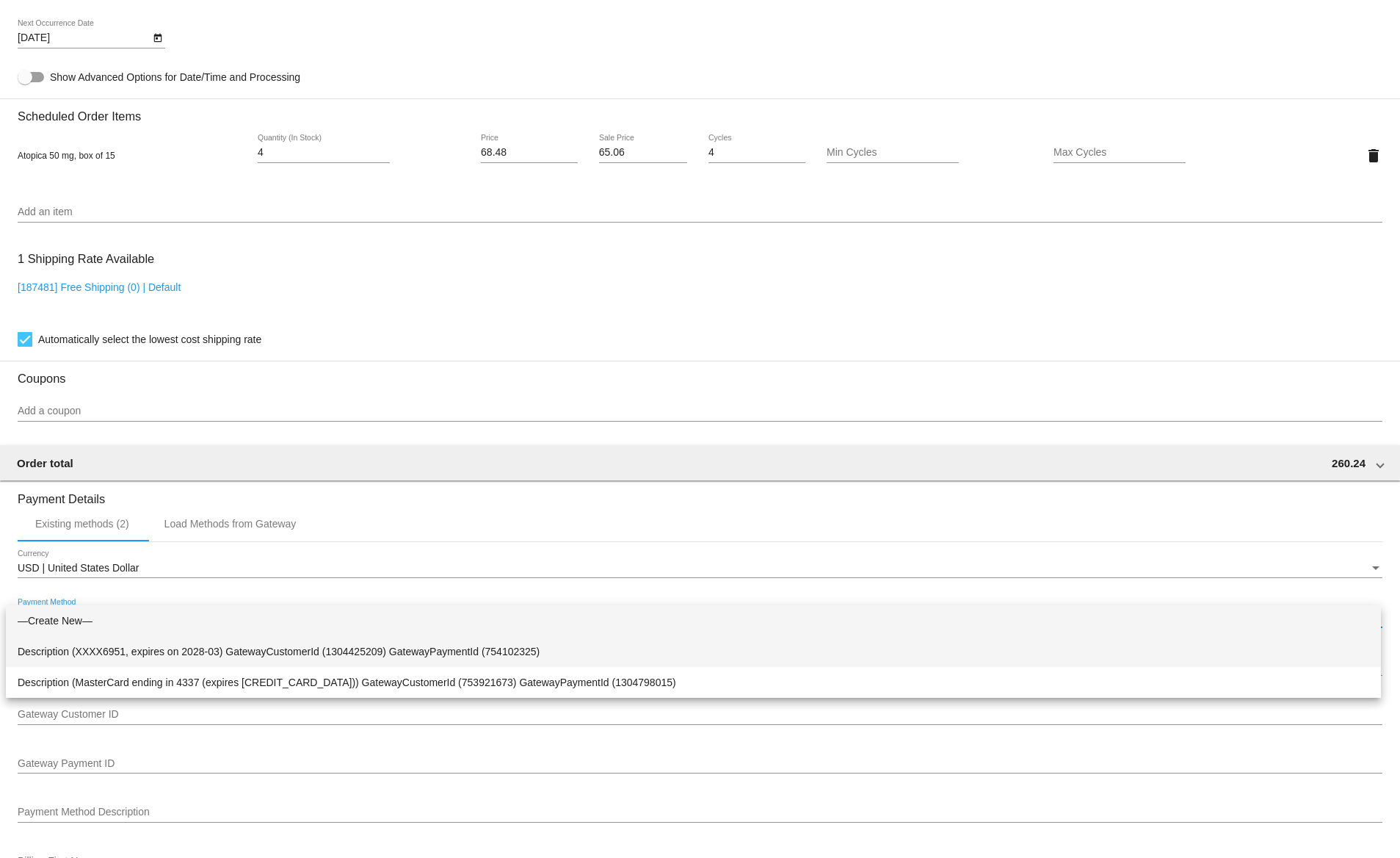
click at [124, 664] on span "Description (XXXX6951, expires on 2028-03) GatewayCustomerId (1304425209) Gatew…" at bounding box center [693, 651] width 1351 height 31
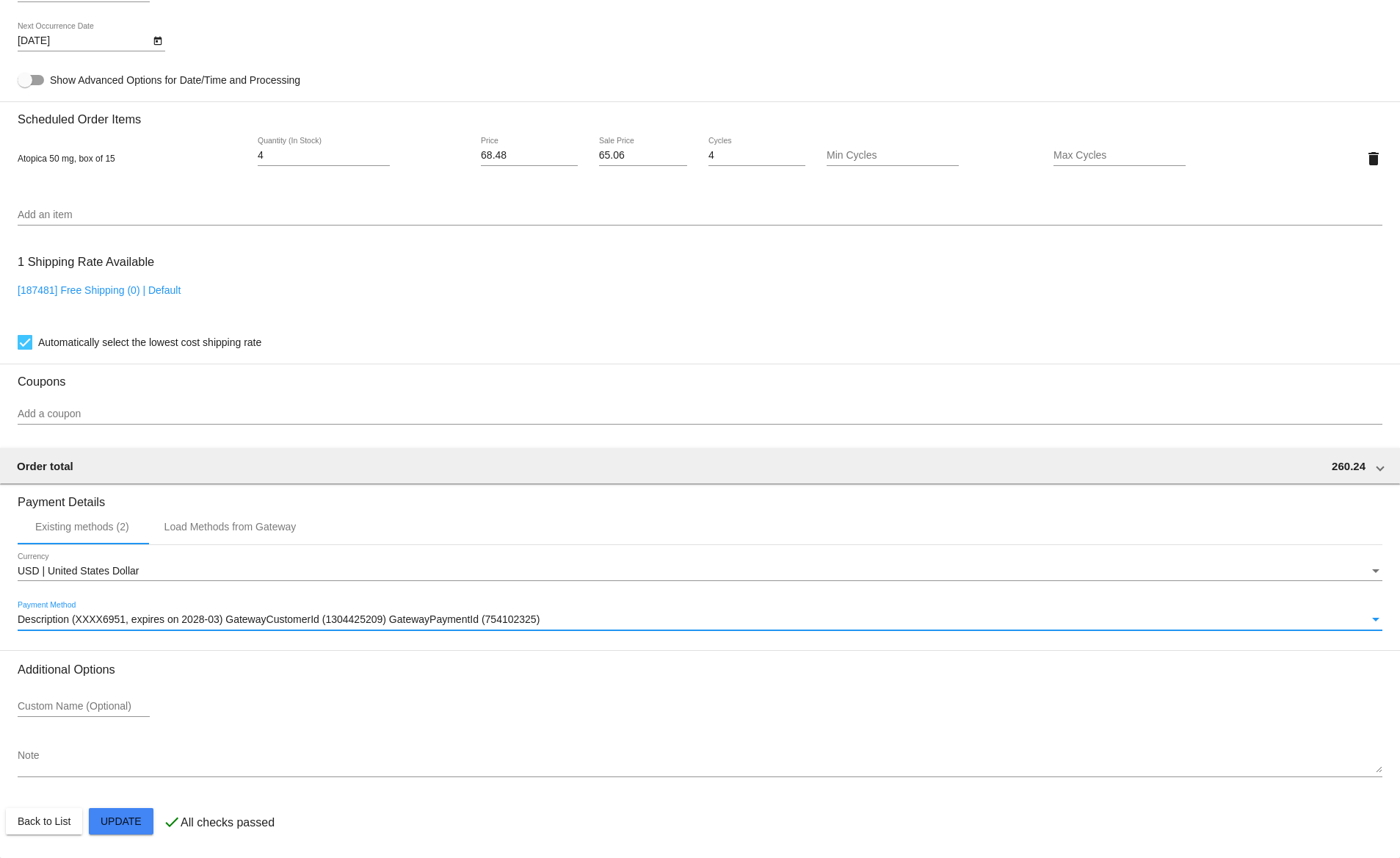
click at [127, 625] on div "Description (XXXX6951, expires on 2028-03) GatewayCustomerId (1304425209) Gatew…" at bounding box center [693, 619] width 1351 height 12
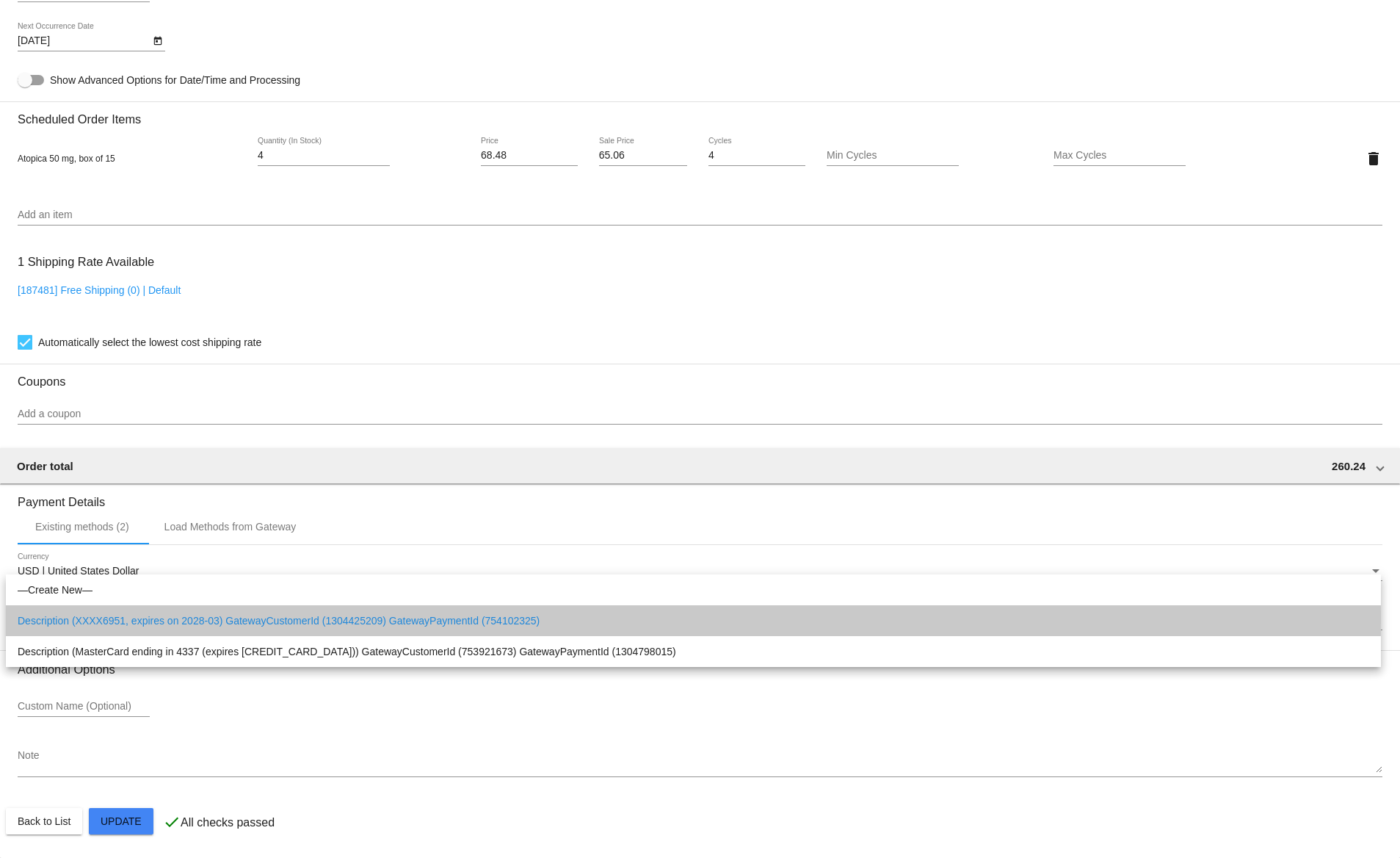
click at [129, 618] on span "Description (XXXX6951, expires on 2028-03) GatewayCustomerId (1304425209) Gatew…" at bounding box center [693, 620] width 1351 height 31
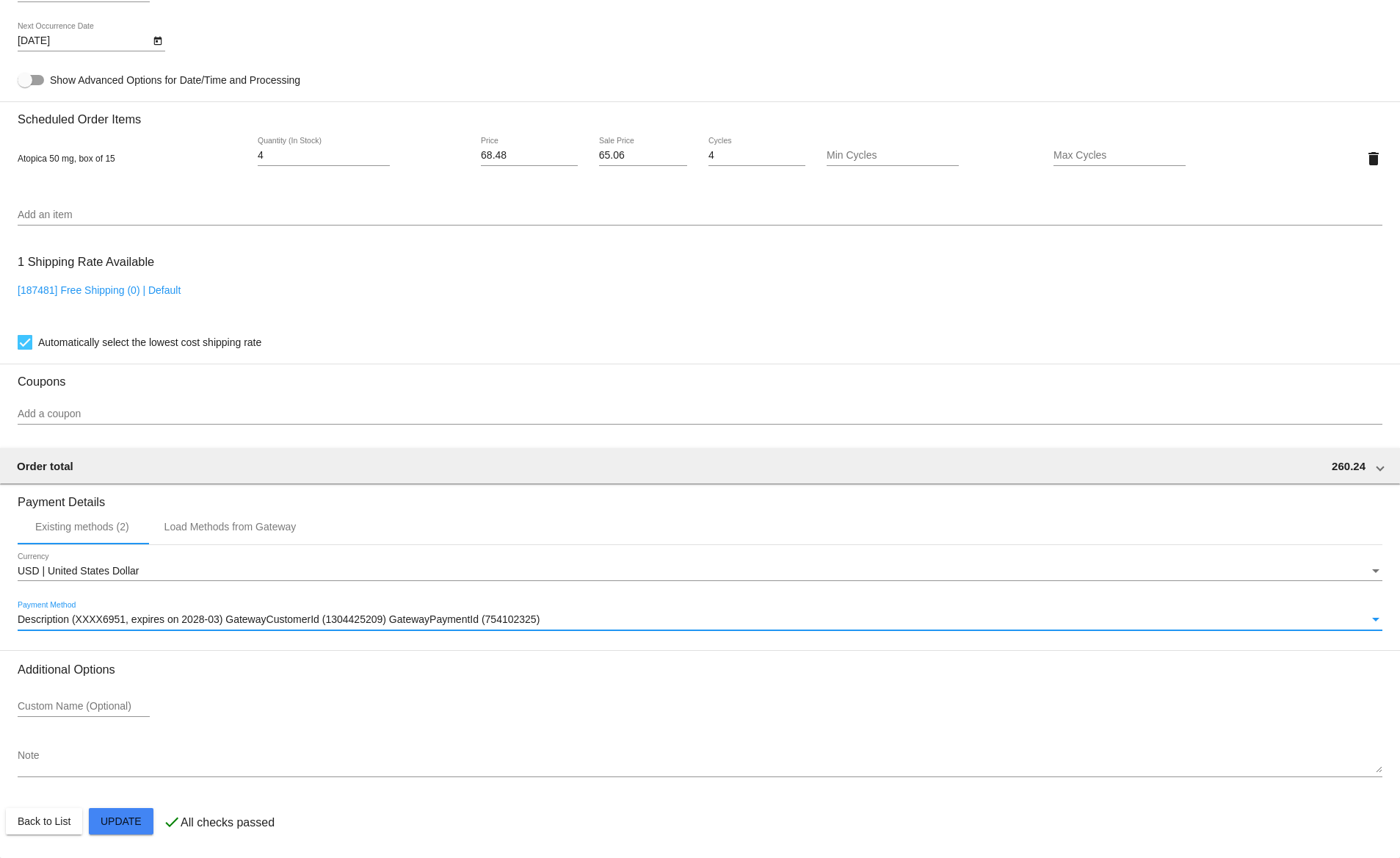
click at [323, 619] on span "Description (XXXX6951, expires on 2028-03) GatewayCustomerId (1304425209) Gatew…" at bounding box center [279, 619] width 522 height 12
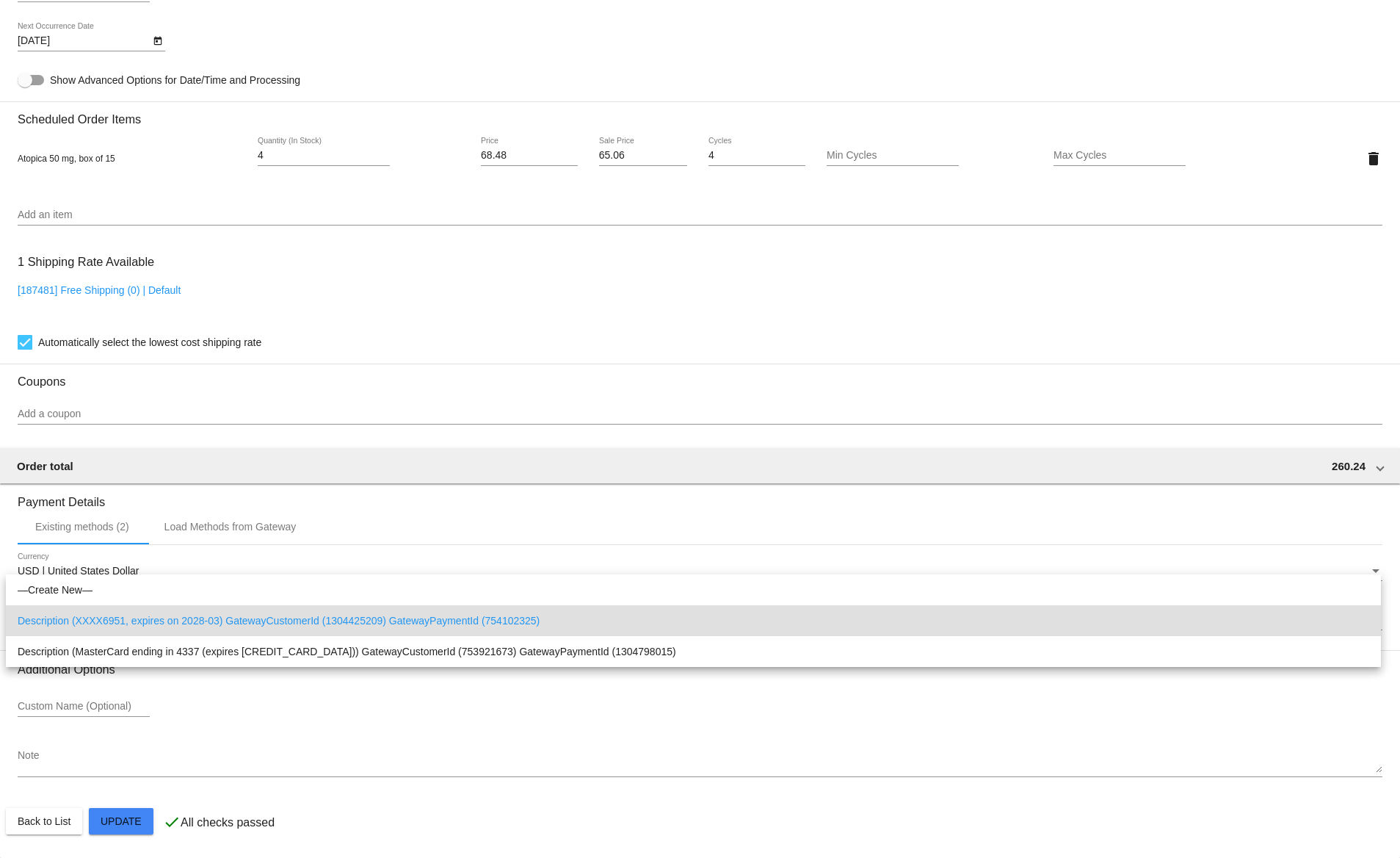
click at [565, 506] on div at bounding box center [700, 429] width 1400 height 858
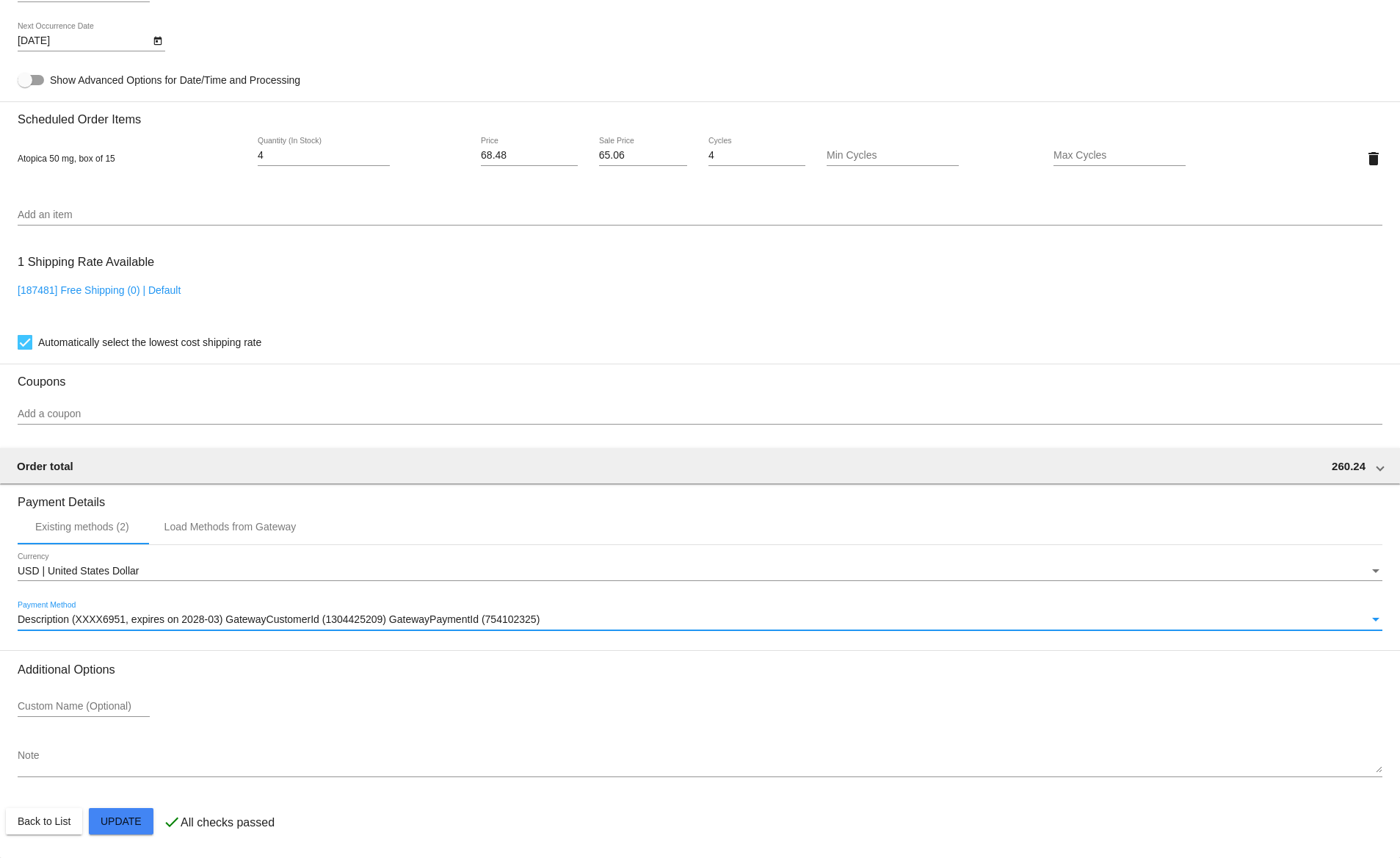
click at [144, 625] on div "Description (XXXX6951, expires on 2028-03) GatewayCustomerId (1304425209) Gatew…" at bounding box center [693, 619] width 1351 height 12
